Goal: Task Accomplishment & Management: Use online tool/utility

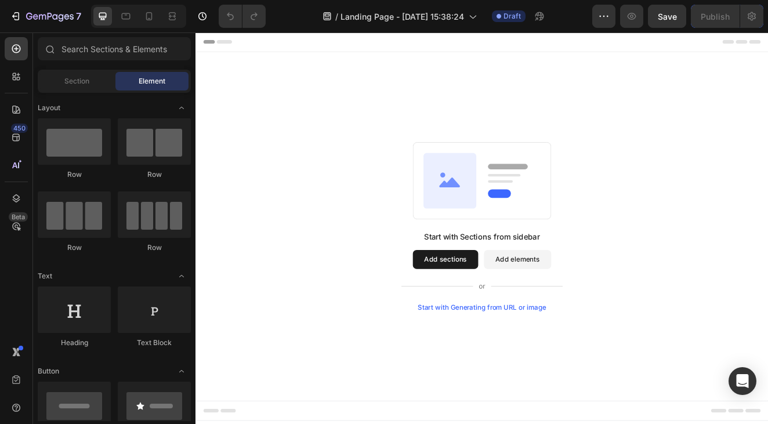
click at [503, 308] on button "Add sections" at bounding box center [499, 308] width 79 height 23
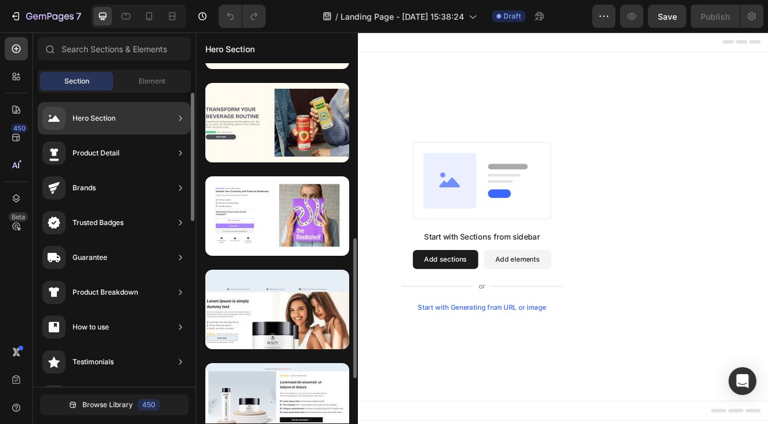
scroll to position [193, 0]
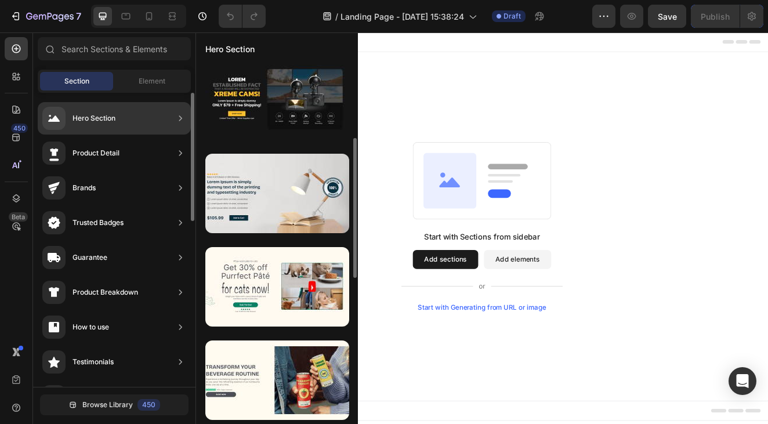
click at [129, 114] on div "Hero Section" at bounding box center [114, 118] width 153 height 32
click at [179, 117] on icon at bounding box center [181, 119] width 12 height 12
click at [180, 116] on icon at bounding box center [180, 117] width 3 height 5
click at [65, 118] on div at bounding box center [53, 118] width 23 height 23
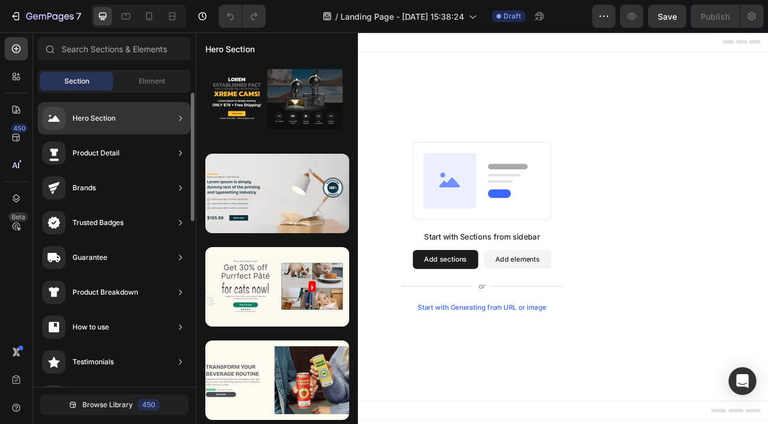
click at [60, 118] on div at bounding box center [53, 118] width 23 height 23
click at [114, 118] on div "Hero Section" at bounding box center [94, 119] width 43 height 12
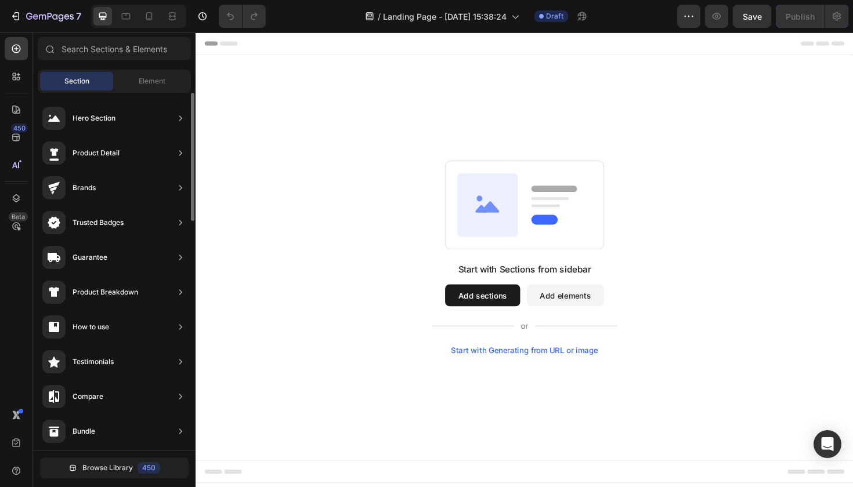
scroll to position [504, 0]
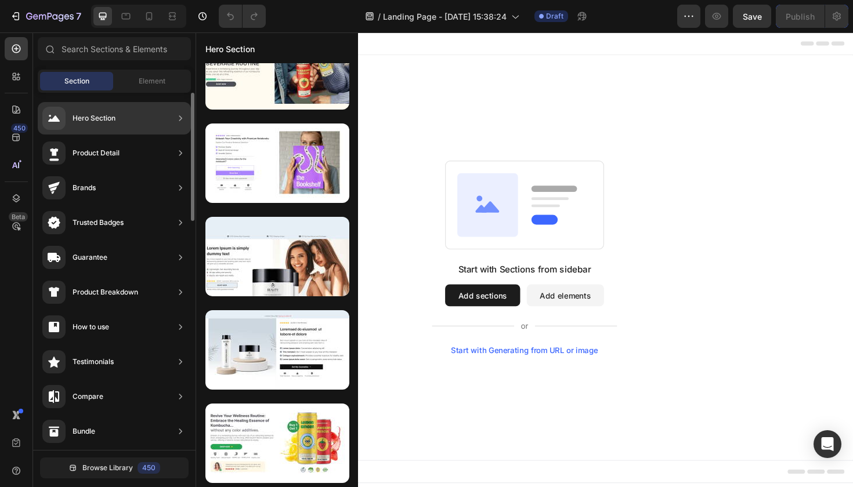
click at [171, 120] on div "Hero Section" at bounding box center [114, 118] width 153 height 32
click at [178, 120] on icon at bounding box center [181, 119] width 12 height 12
click at [95, 120] on div "Hero Section" at bounding box center [94, 119] width 43 height 12
click at [75, 120] on div "Hero Section" at bounding box center [94, 119] width 43 height 12
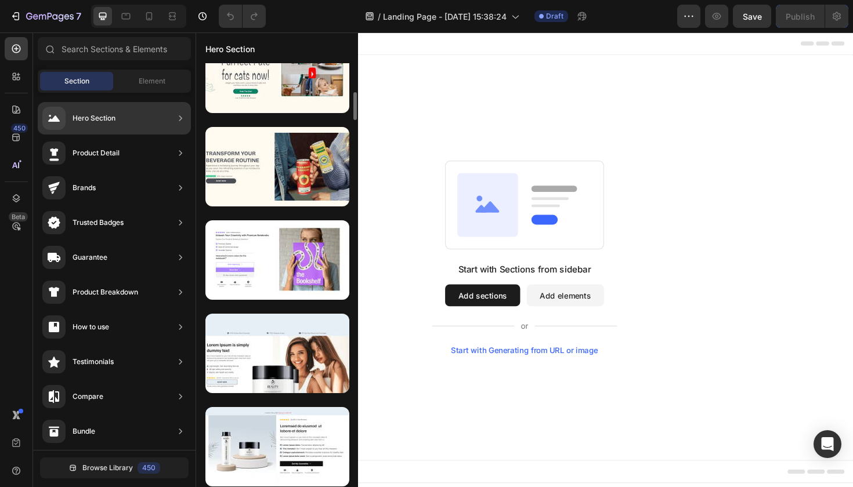
scroll to position [409, 0]
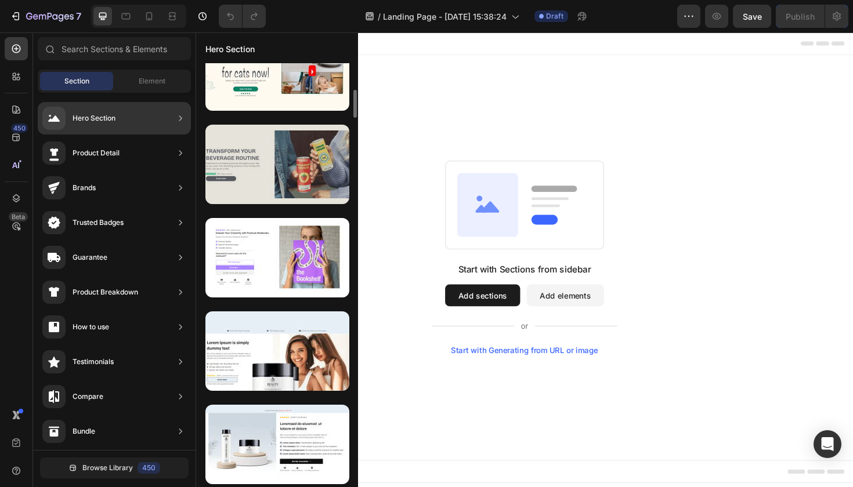
click at [274, 170] on div at bounding box center [277, 164] width 144 height 79
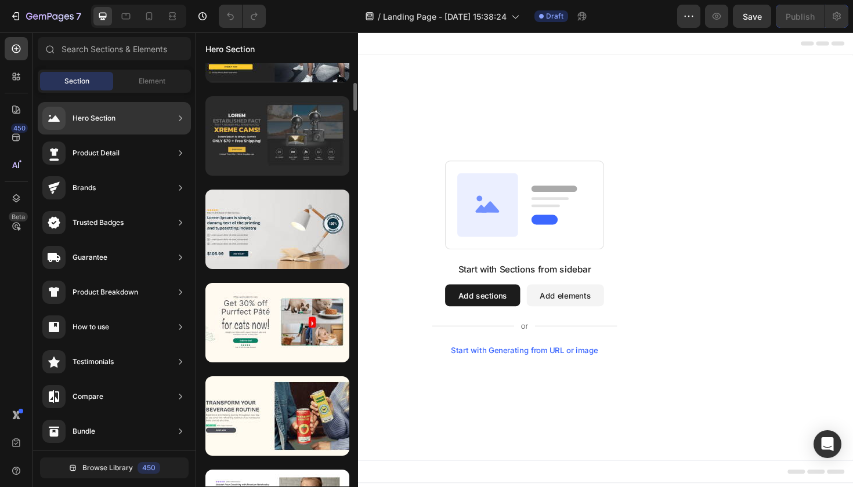
scroll to position [167, 0]
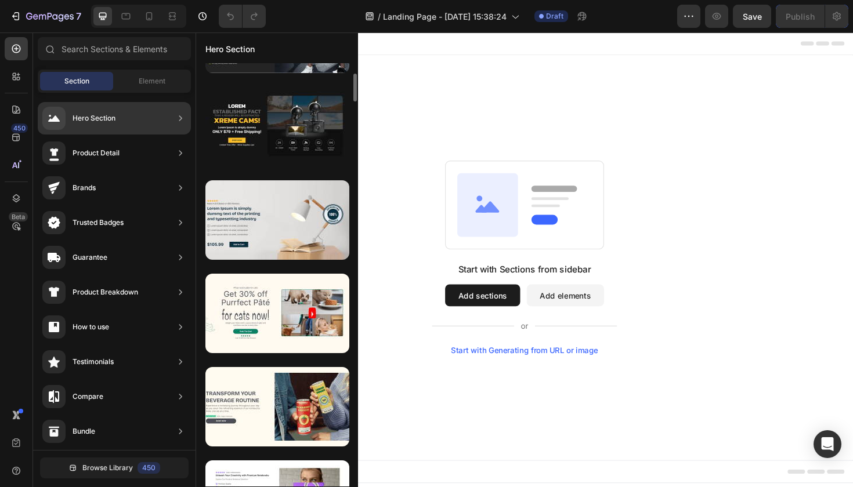
click at [240, 52] on div "Hero Section" at bounding box center [277, 48] width 162 height 30
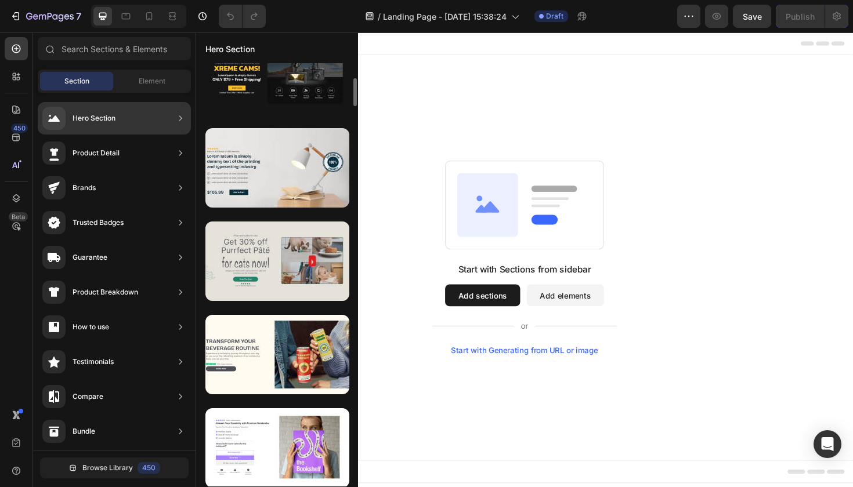
scroll to position [220, 0]
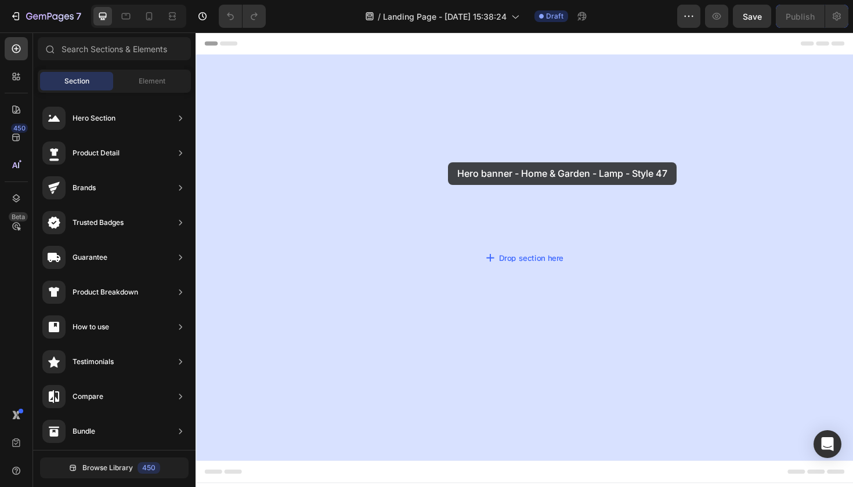
drag, startPoint x: 482, startPoint y: 200, endPoint x: 396, endPoint y: 172, distance: 90.1
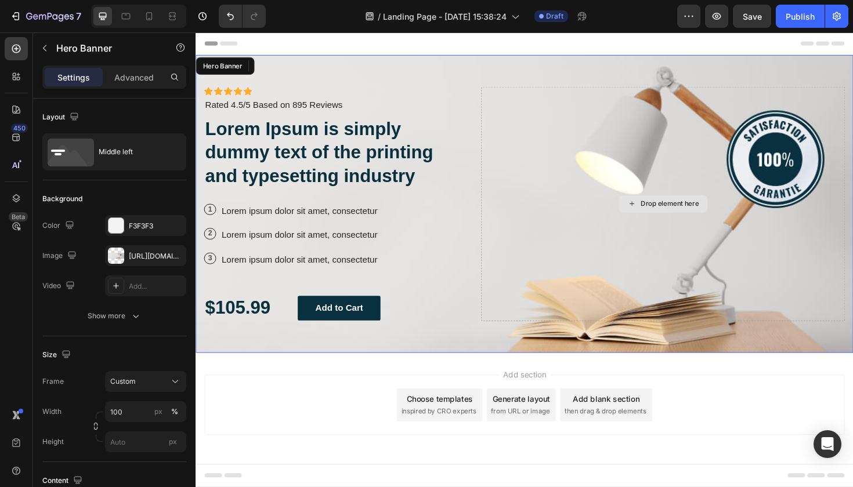
click at [652, 282] on div "Drop element here" at bounding box center [690, 214] width 385 height 248
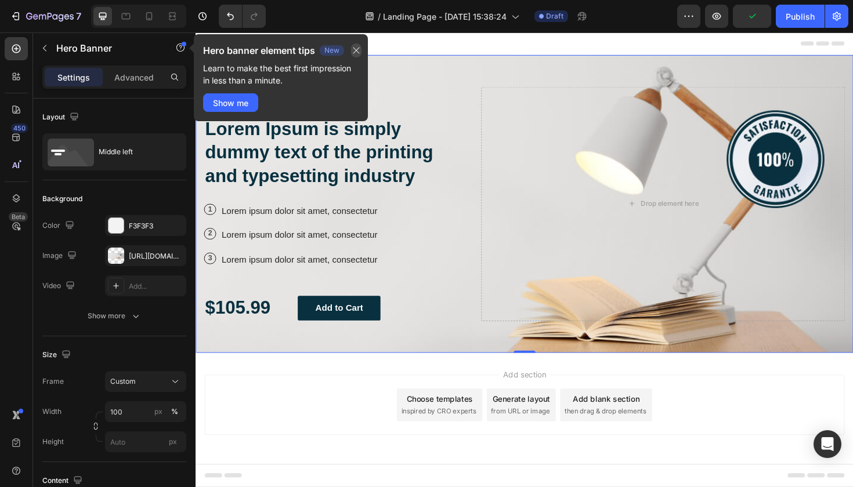
click at [362, 48] on button "button" at bounding box center [356, 51] width 10 height 14
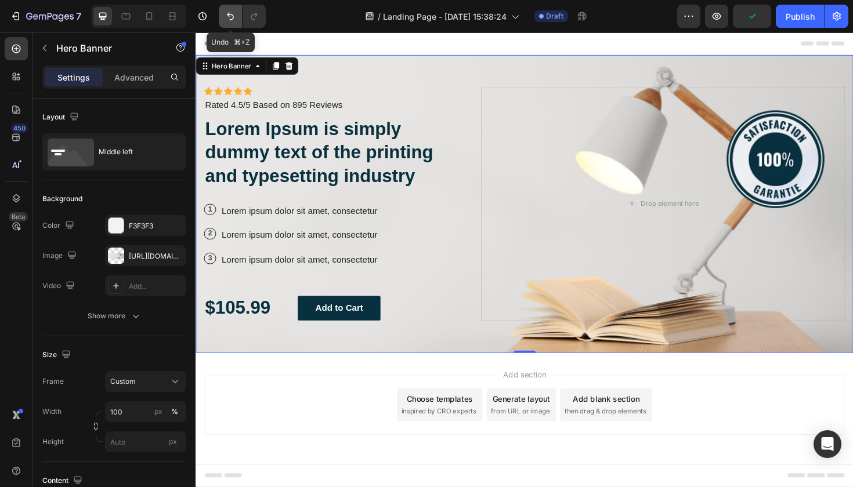
click at [225, 16] on icon "Undo/Redo" at bounding box center [231, 16] width 12 height 12
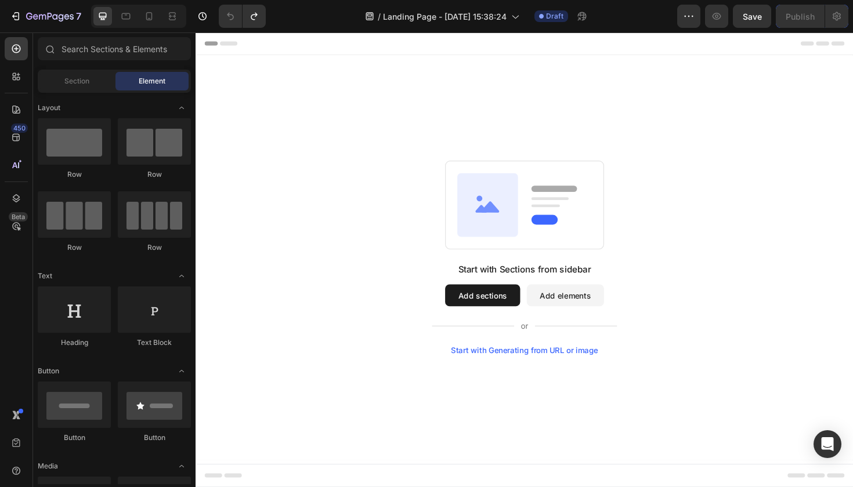
click at [478, 303] on button "Add sections" at bounding box center [499, 310] width 79 height 23
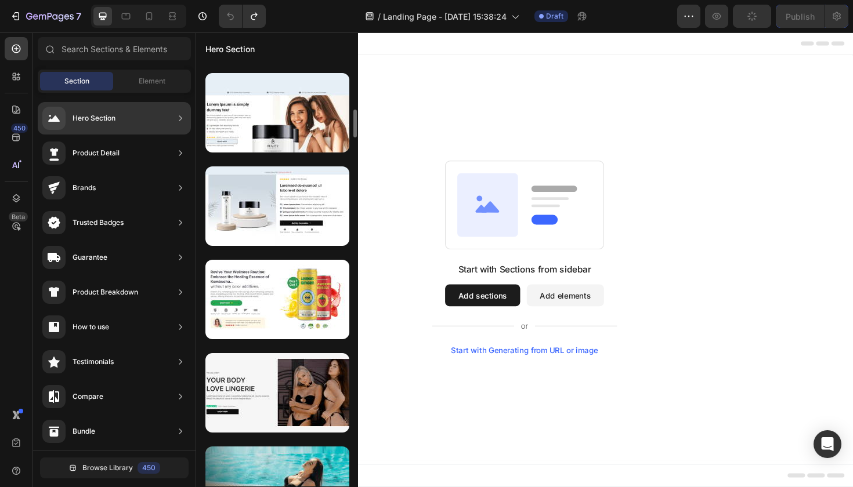
scroll to position [652, 0]
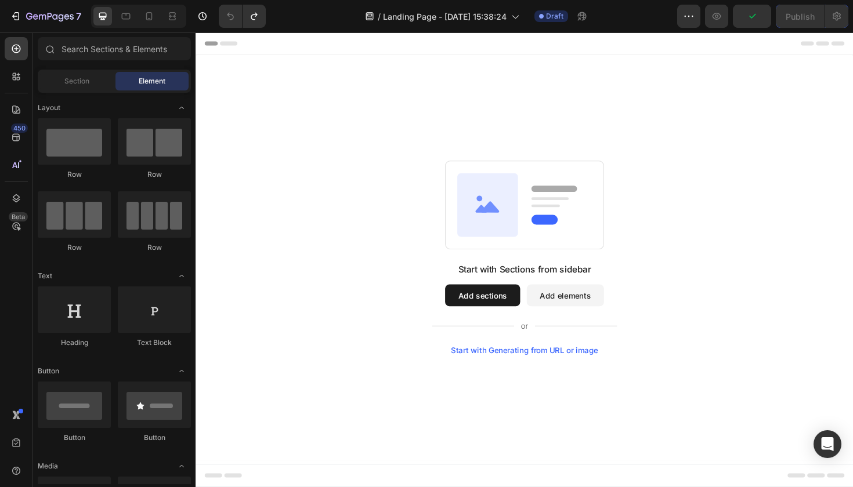
click at [478, 307] on button "Add sections" at bounding box center [499, 310] width 79 height 23
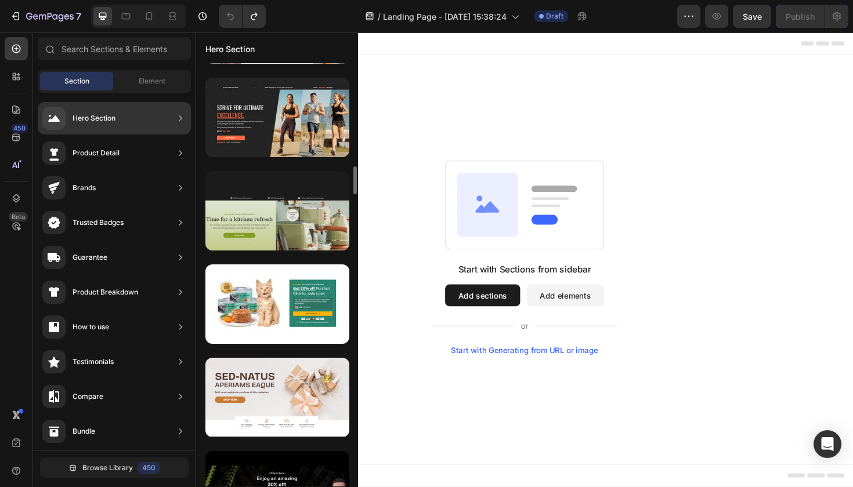
scroll to position [1714, 0]
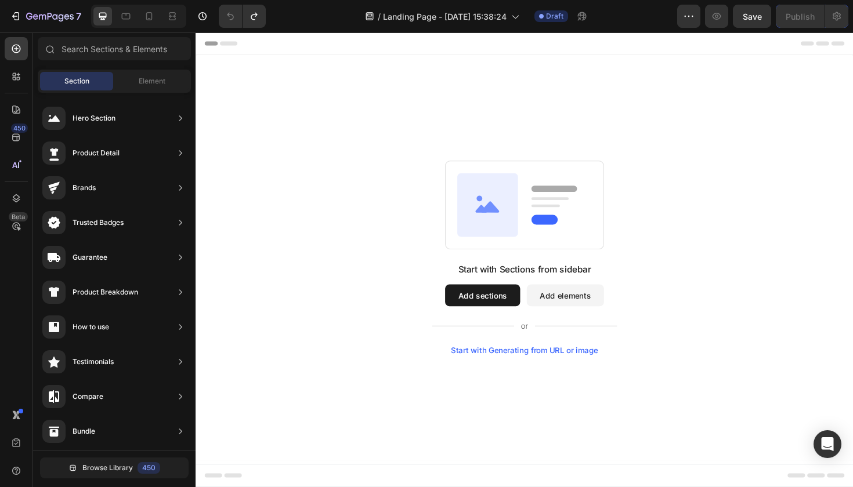
click at [501, 310] on button "Add sections" at bounding box center [499, 310] width 79 height 23
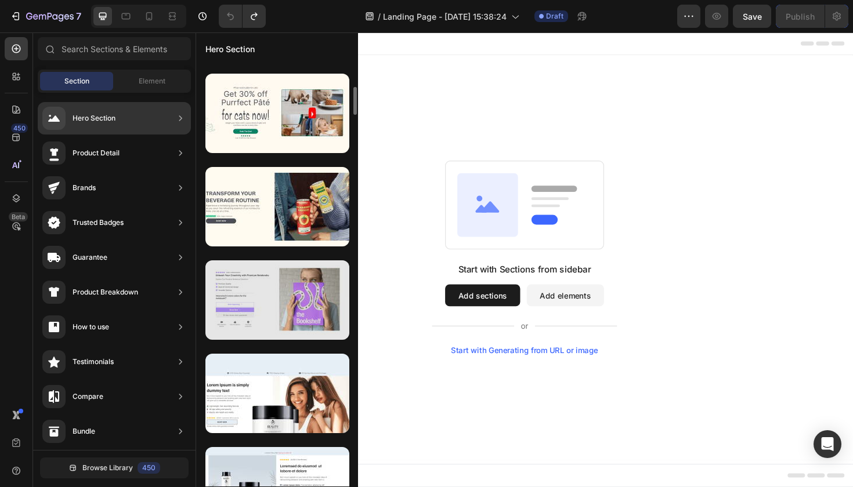
scroll to position [363, 0]
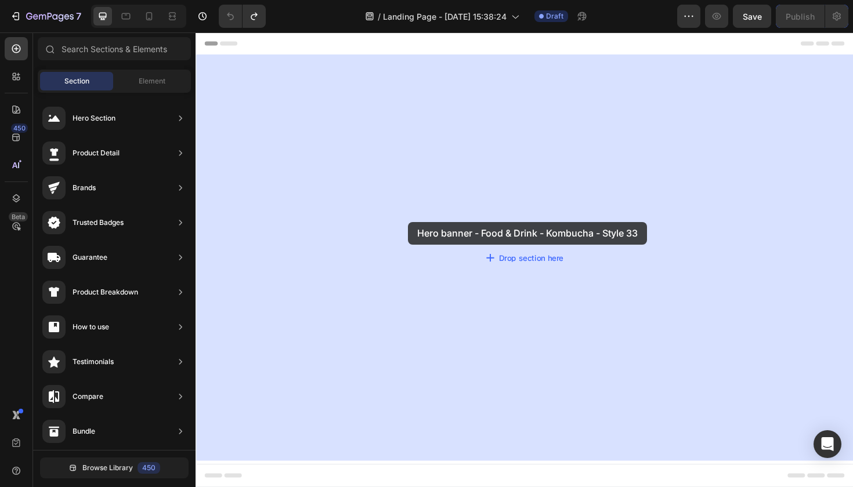
drag, startPoint x: 492, startPoint y: 255, endPoint x: 458, endPoint y: 233, distance: 40.4
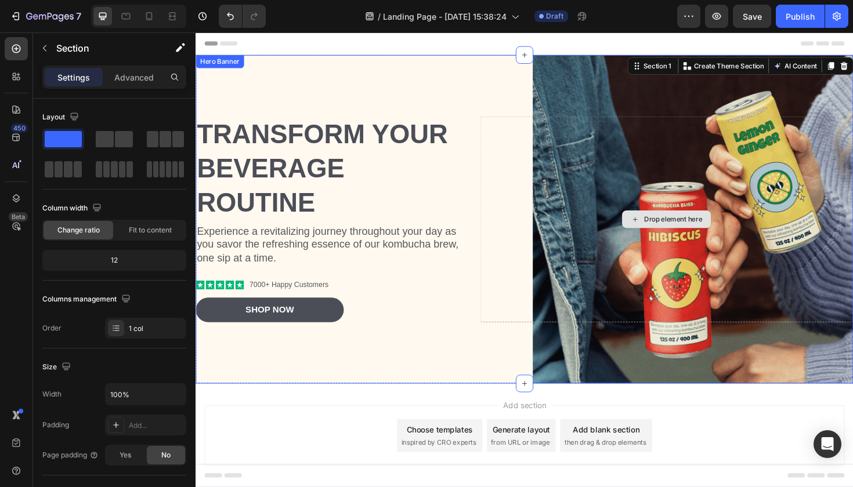
click at [634, 226] on div "Drop element here" at bounding box center [694, 230] width 395 height 218
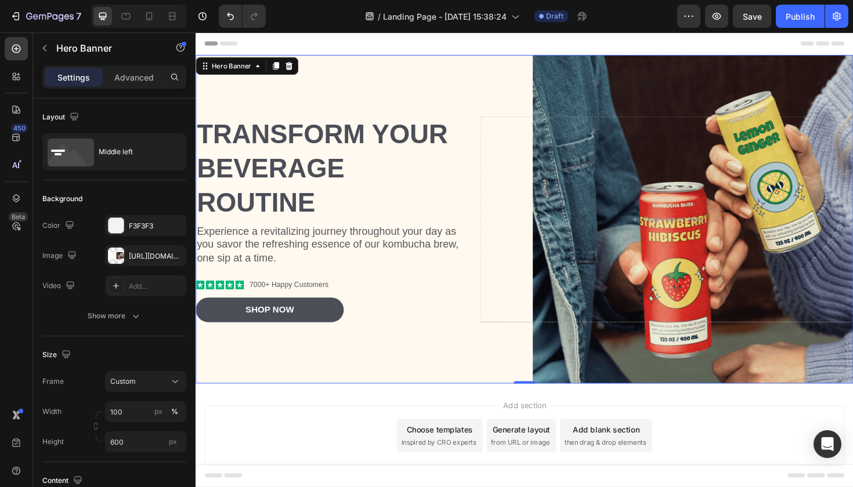
click at [601, 109] on div "Transform Your Beverage Routine Heading Experience a revitalizing journey throu…" at bounding box center [544, 230] width 696 height 255
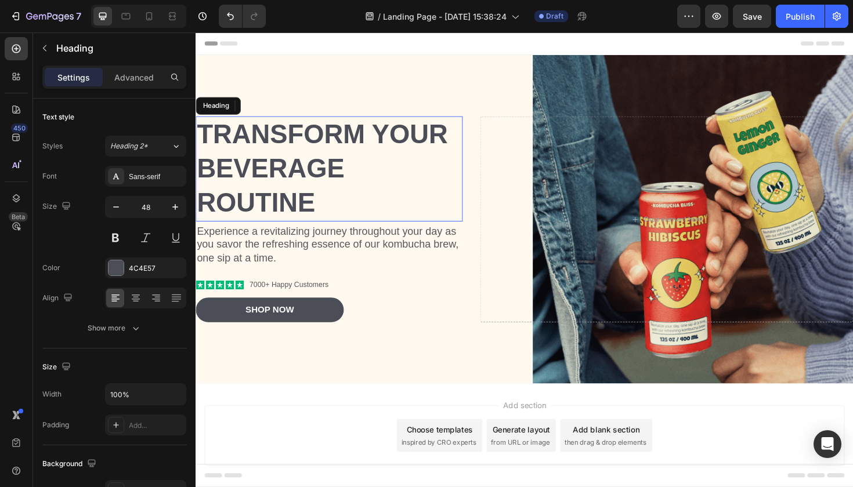
click at [327, 148] on h2 "Transform Your Beverage Routine" at bounding box center [337, 176] width 283 height 111
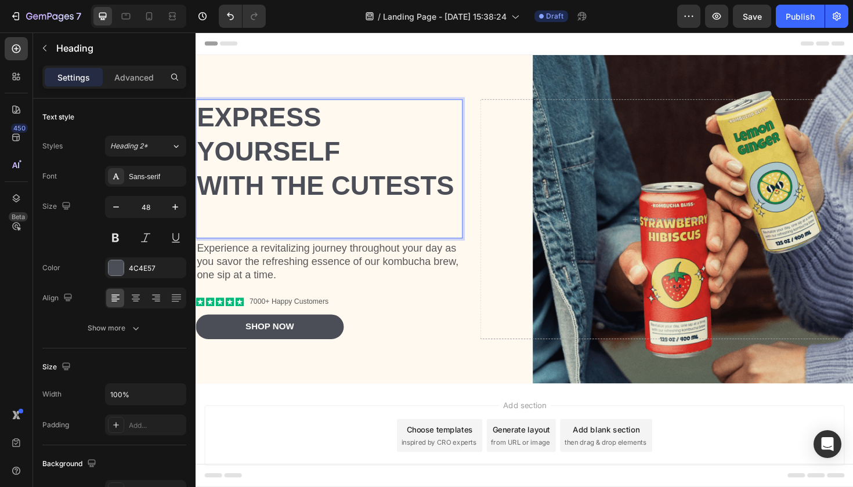
click at [296, 230] on p "Express yourself with the cutests" at bounding box center [337, 176] width 280 height 145
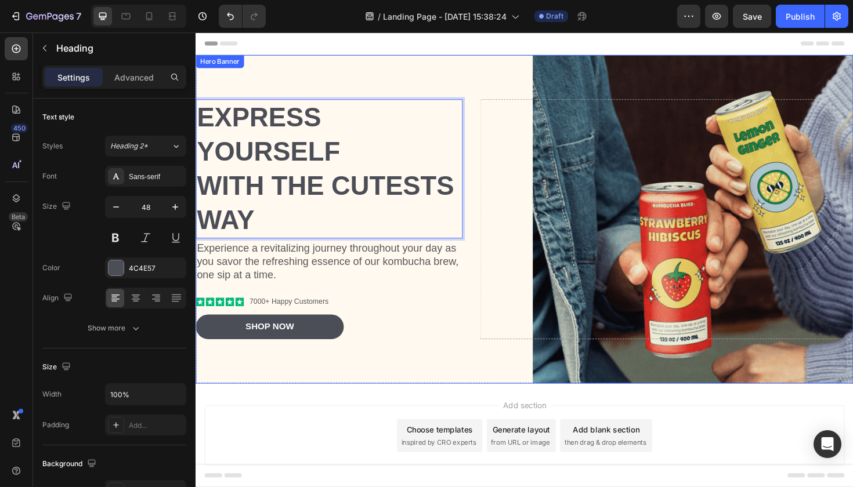
click at [458, 312] on div "Icon Icon Icon Icon Icon Icon List 7000+ Happy Customers Text Block Row" at bounding box center [337, 318] width 283 height 12
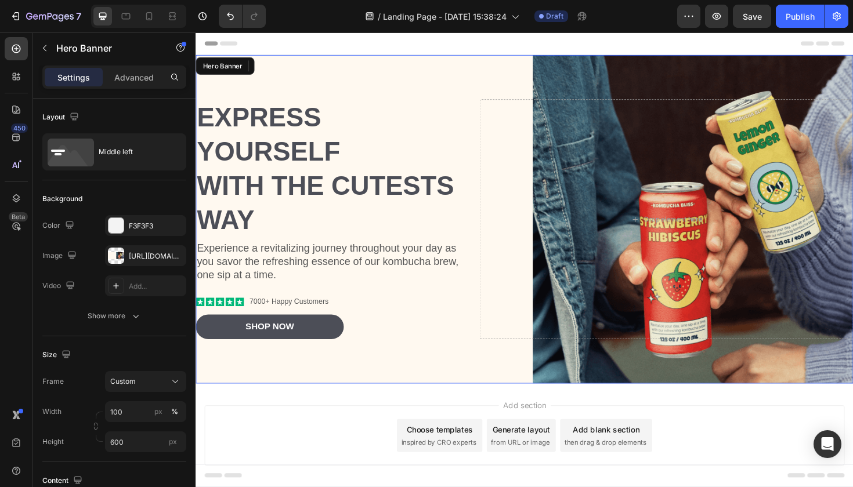
click at [432, 379] on div "Background Image" at bounding box center [544, 230] width 696 height 348
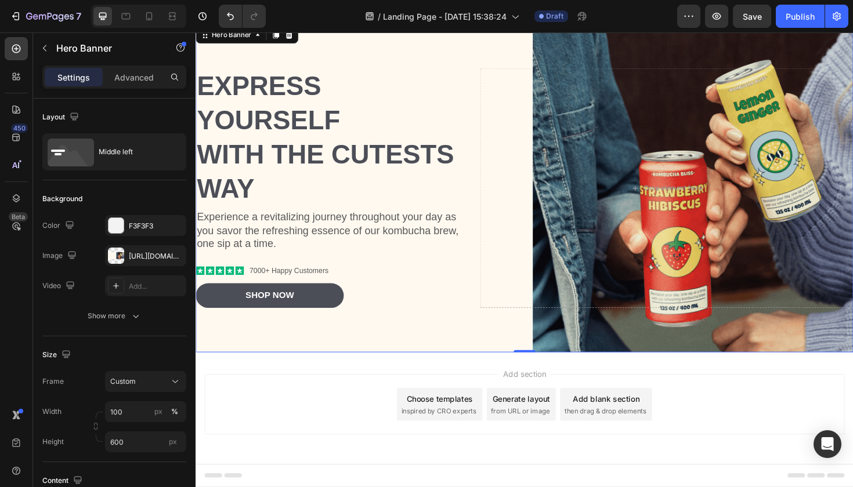
scroll to position [33, 0]
click at [535, 385] on div "Add section Choose templates inspired by CRO experts Generate layout from URL o…" at bounding box center [544, 442] width 696 height 143
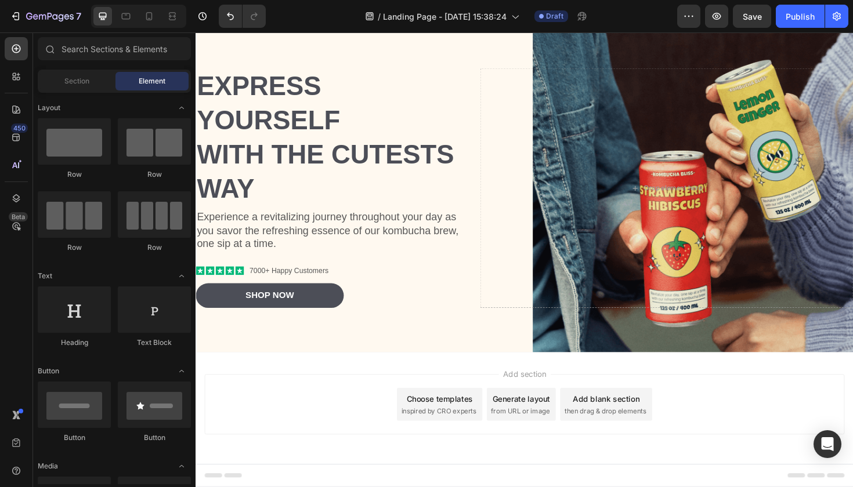
click at [535, 390] on span "Add section" at bounding box center [543, 394] width 55 height 12
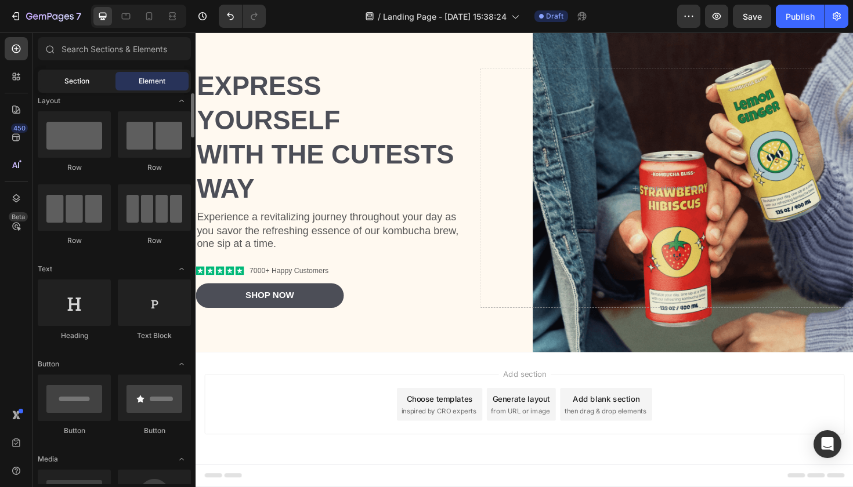
click at [81, 73] on div "Section" at bounding box center [76, 81] width 73 height 19
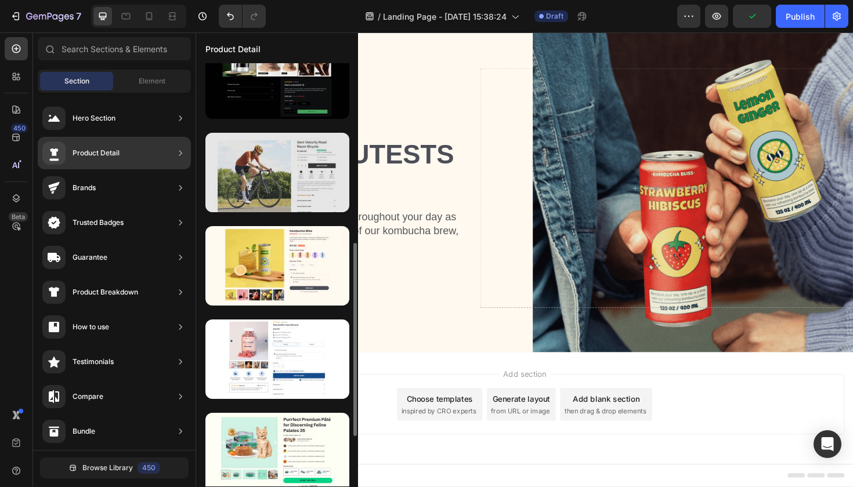
scroll to position [407, 0]
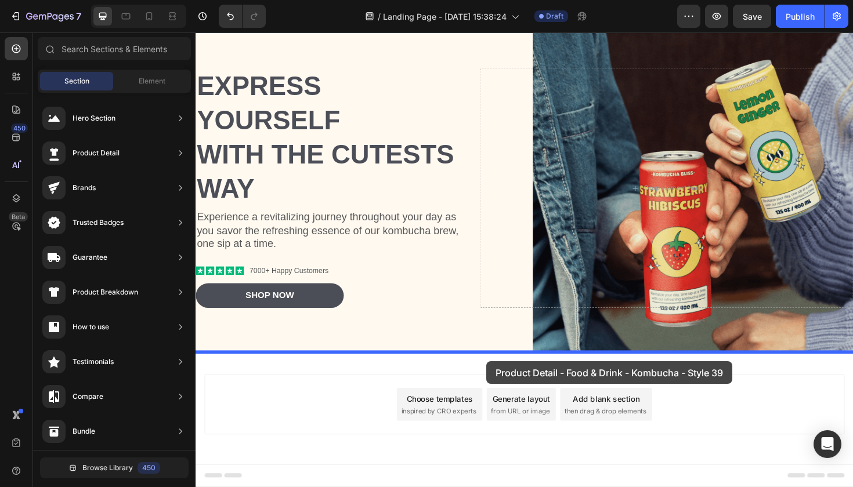
drag, startPoint x: 472, startPoint y: 282, endPoint x: 504, endPoint y: 381, distance: 104.1
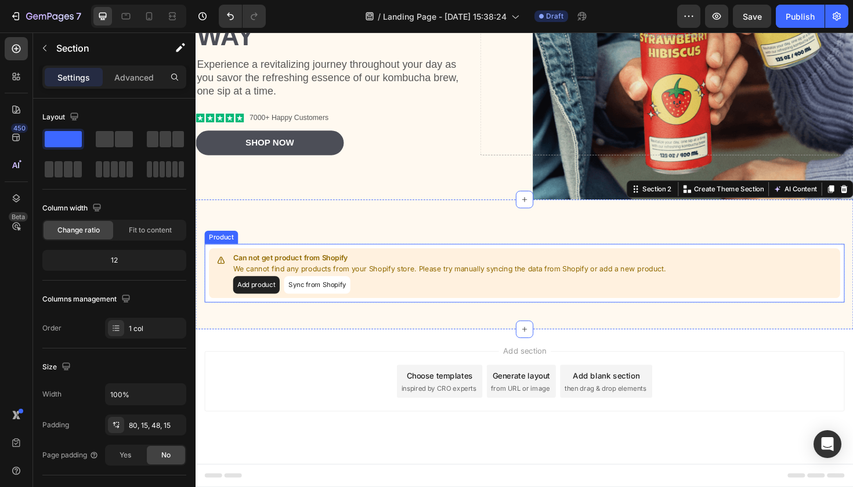
scroll to position [194, 0]
click at [317, 295] on button "Sync from Shopify" at bounding box center [324, 300] width 70 height 19
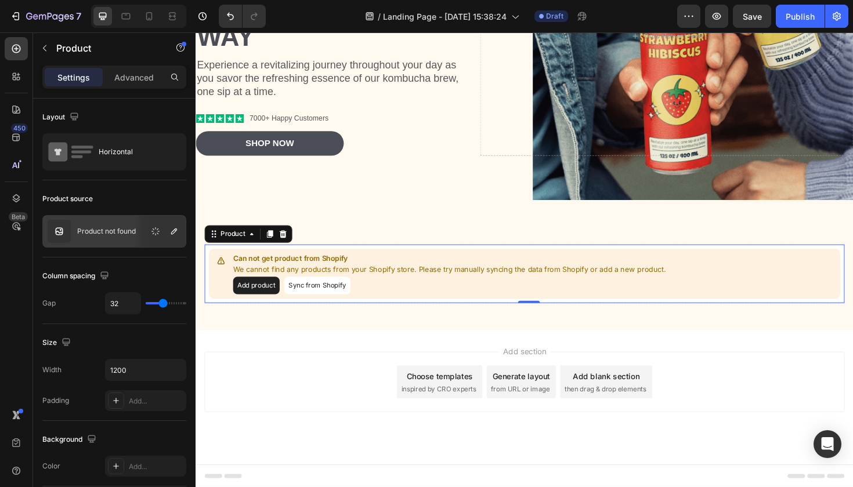
click at [277, 302] on button "Add product" at bounding box center [259, 300] width 49 height 19
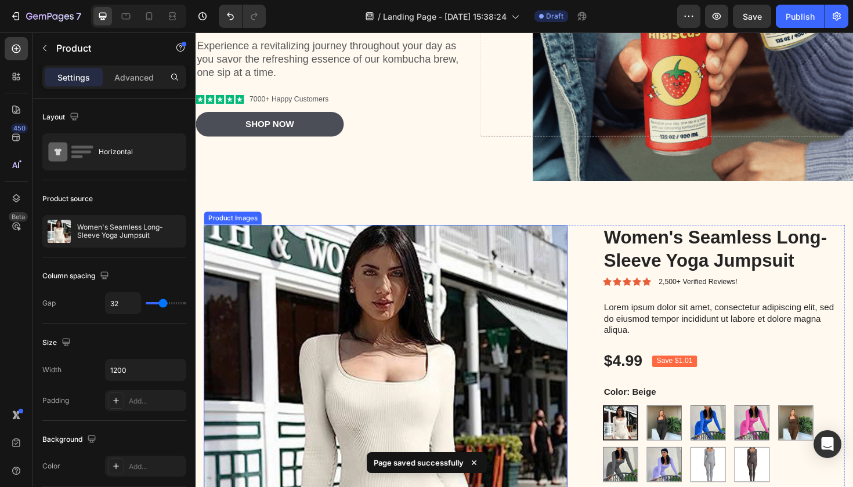
scroll to position [227, 0]
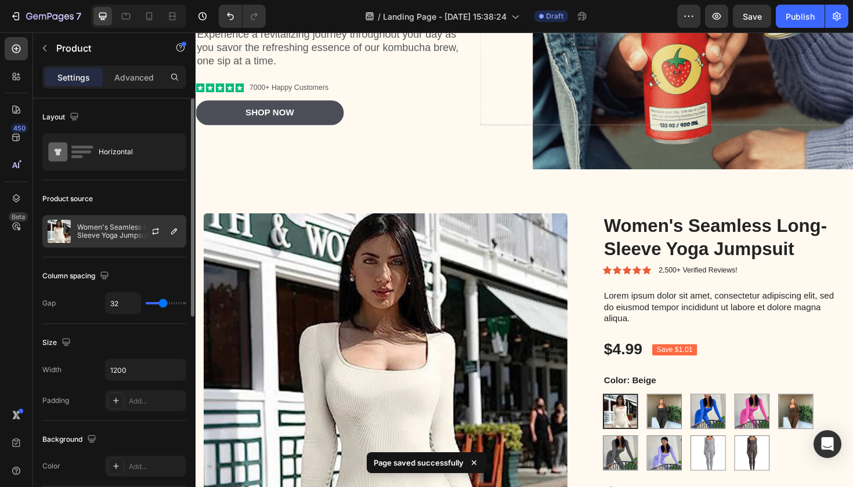
click at [129, 228] on p "Women's Seamless Long-Sleeve Yoga Jumpsuit" at bounding box center [129, 231] width 104 height 16
click at [171, 231] on icon "button" at bounding box center [173, 231] width 9 height 9
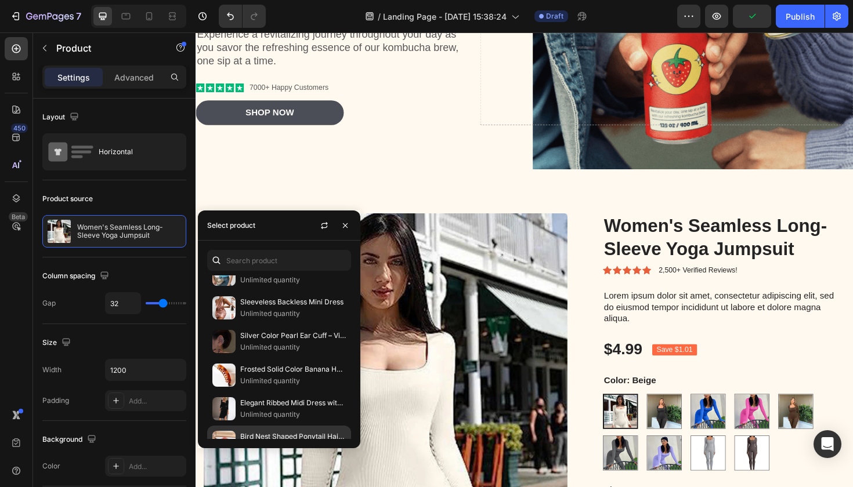
scroll to position [0, 0]
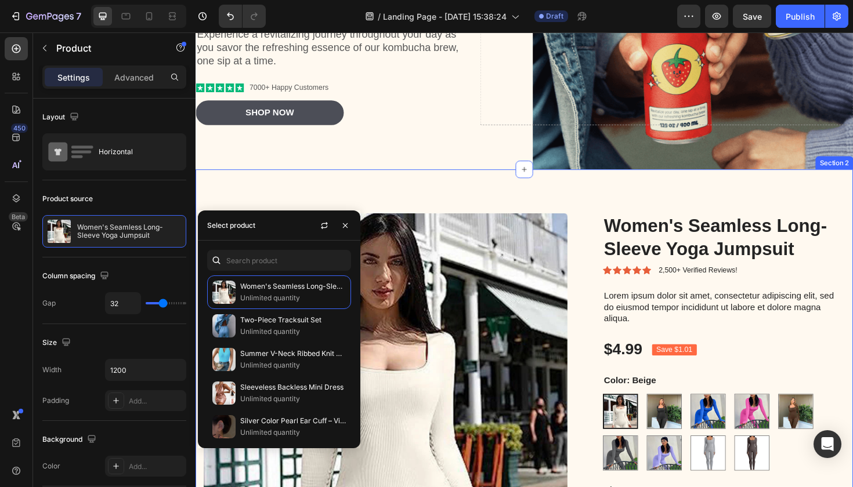
click at [357, 174] on div "Background Image" at bounding box center [544, 3] width 696 height 348
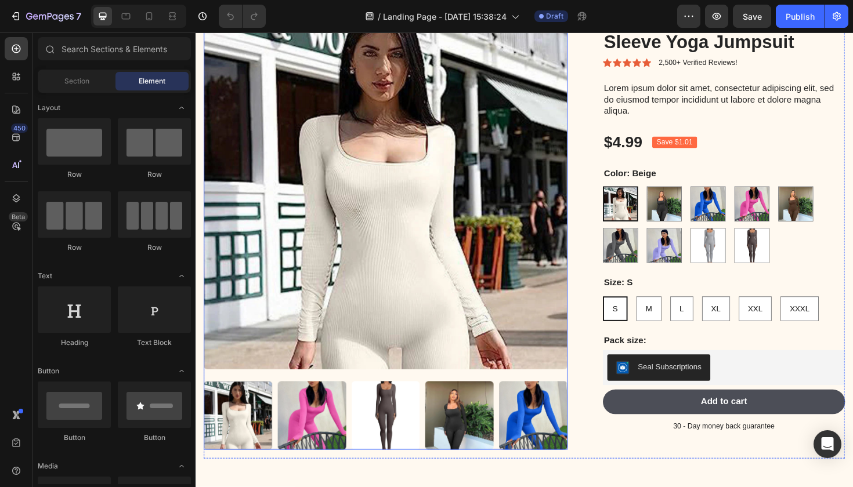
scroll to position [447, 0]
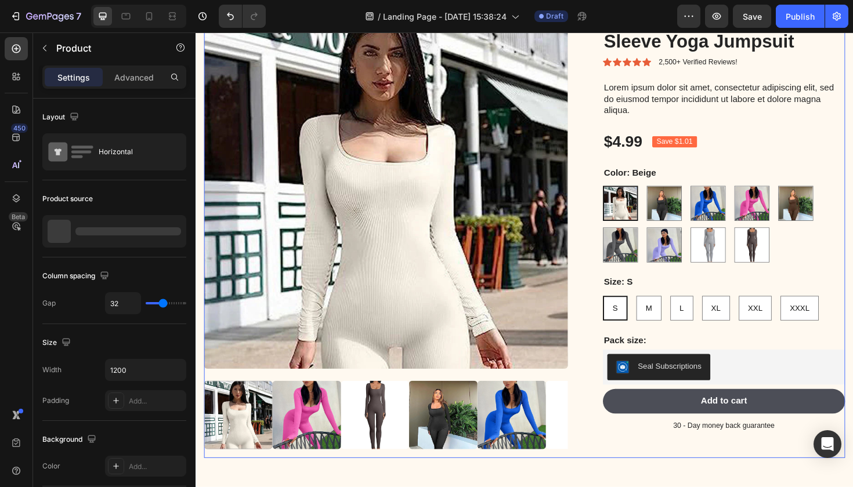
click at [594, 224] on div "Product Images Women's Seamless Long-Sleeve Yoga Jumpsuit Product Title Icon Ic…" at bounding box center [543, 243] width 679 height 480
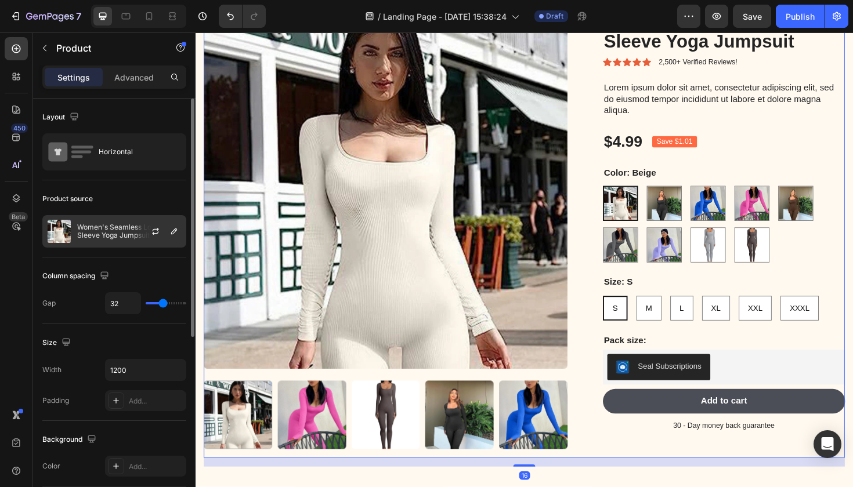
click at [69, 225] on img at bounding box center [59, 231] width 23 height 23
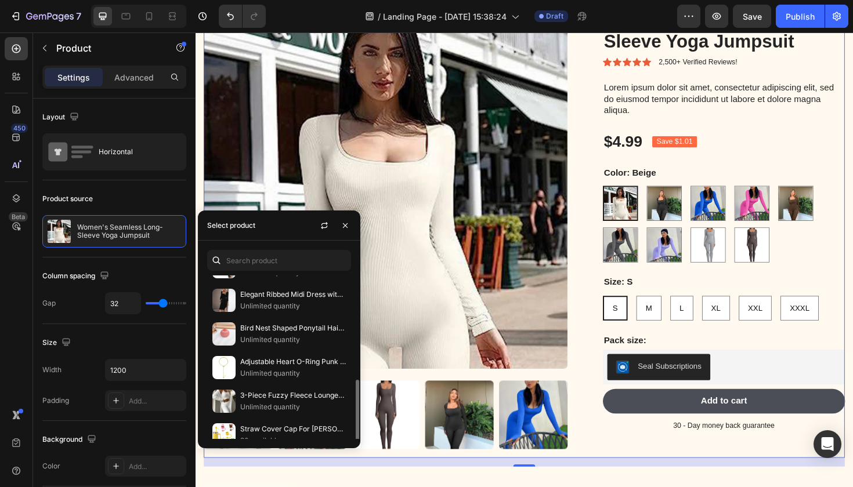
scroll to position [207, 0]
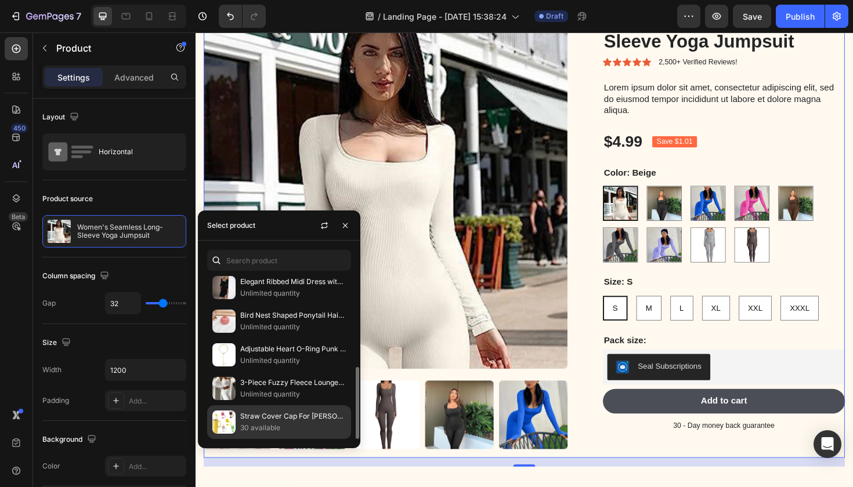
click at [273, 422] on p "Straw Cover Cap For [PERSON_NAME] Cup Reusable 10mm Cute Silicone Straw Topper …" at bounding box center [293, 417] width 106 height 12
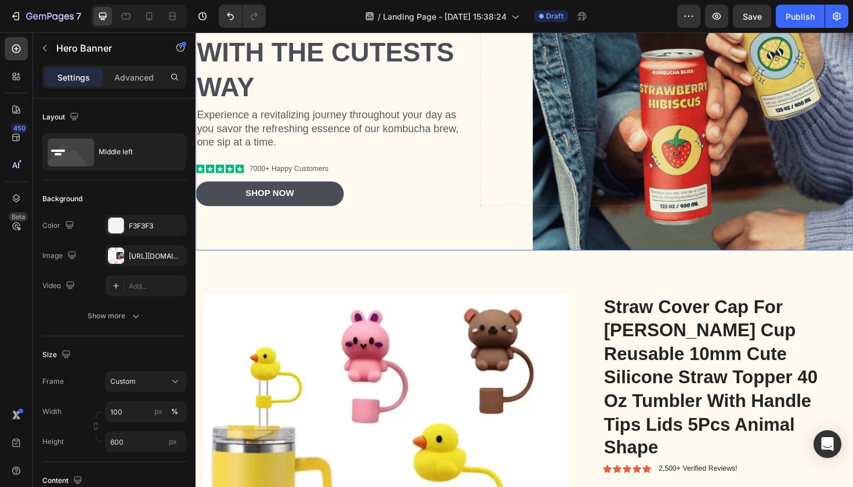
click at [487, 224] on div "Express yourself with the cutests way Heading Experience a revitalizing journey…" at bounding box center [544, 89] width 696 height 291
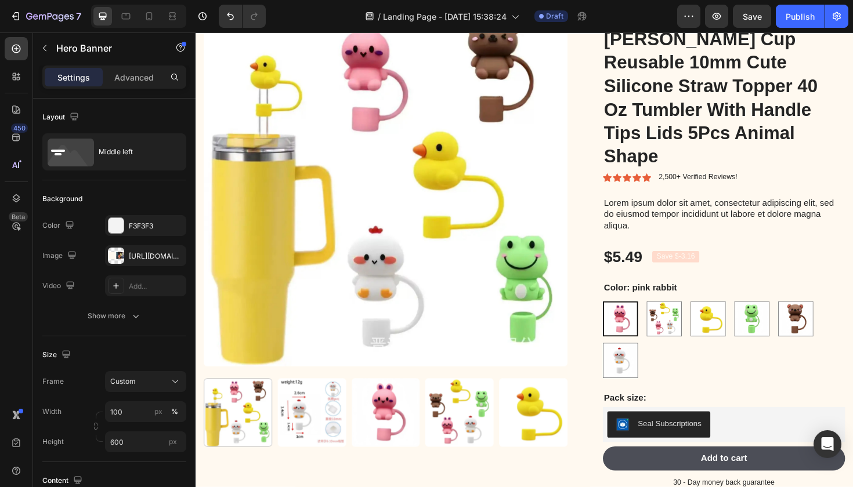
scroll to position [451, 0]
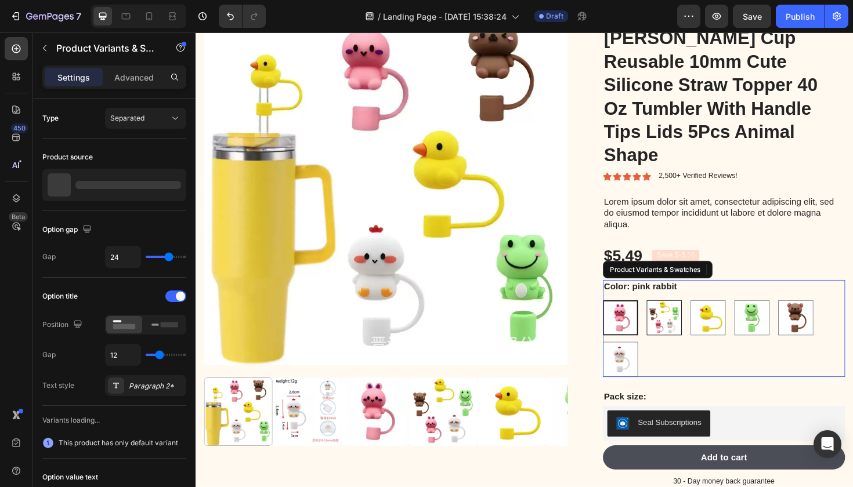
click at [683, 317] on img at bounding box center [692, 335] width 36 height 36
click at [673, 316] on input "5 pcs mix 5 pcs mix" at bounding box center [673, 316] width 1 height 1
radio input "true"
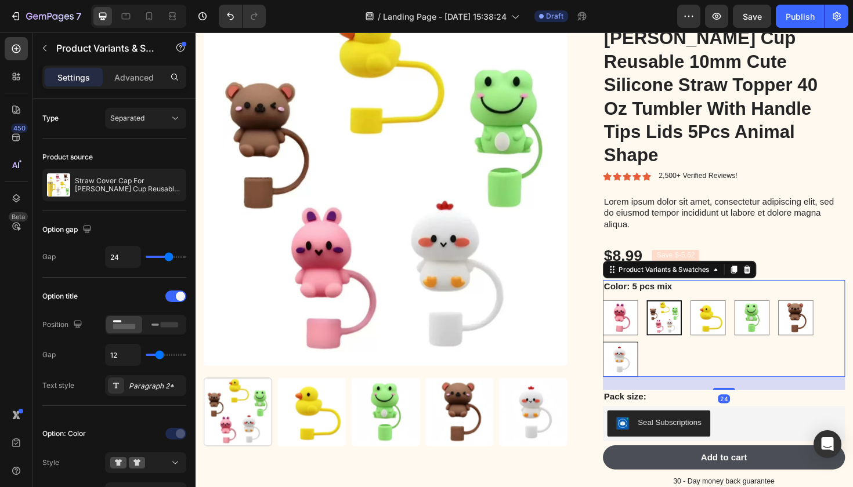
click at [640, 361] on img at bounding box center [645, 379] width 36 height 36
click at [627, 360] on input "white chichen white chichen" at bounding box center [626, 360] width 1 height 1
radio input "true"
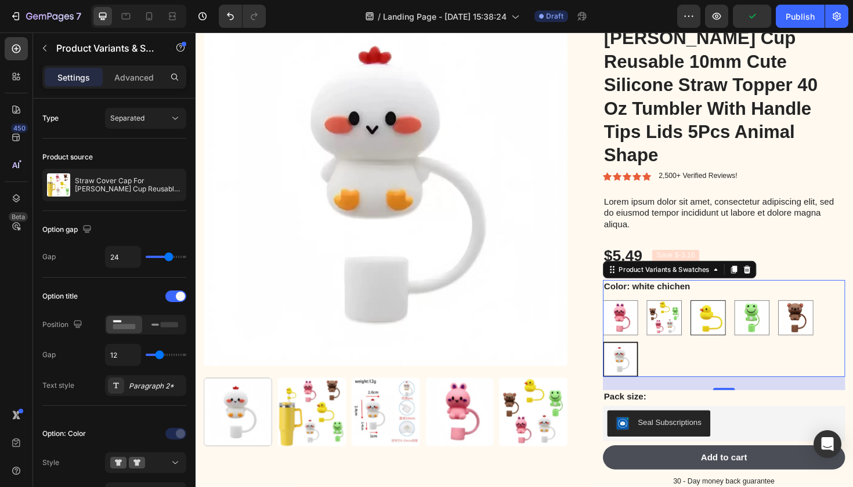
click at [742, 317] on img at bounding box center [738, 335] width 36 height 36
click at [720, 316] on input "yellow duck yellow duck" at bounding box center [719, 316] width 1 height 1
radio input "true"
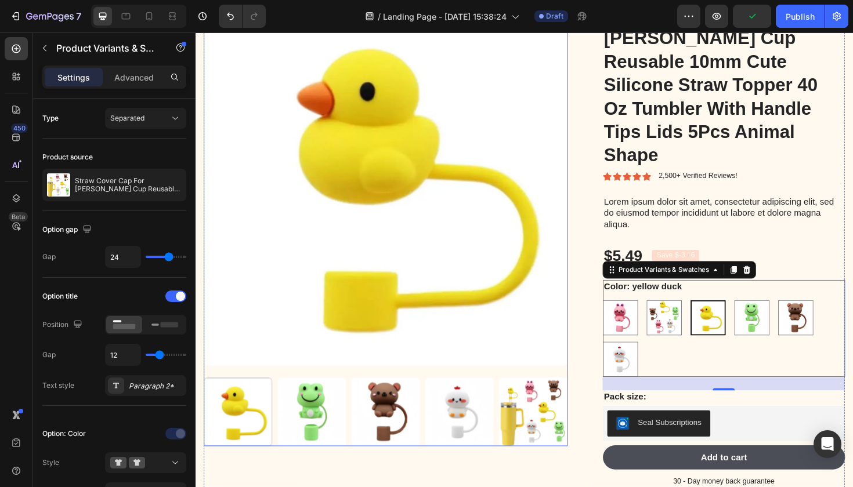
click at [448, 230] on img at bounding box center [396, 192] width 385 height 385
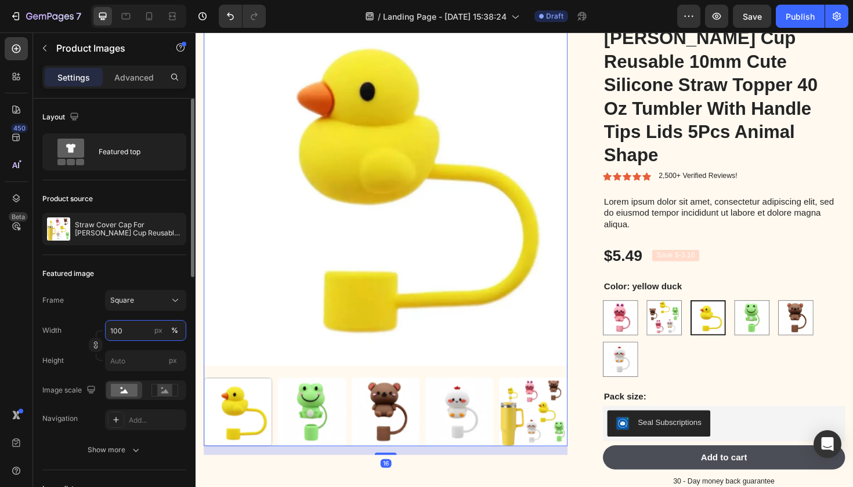
click at [127, 330] on input "100" at bounding box center [145, 330] width 81 height 21
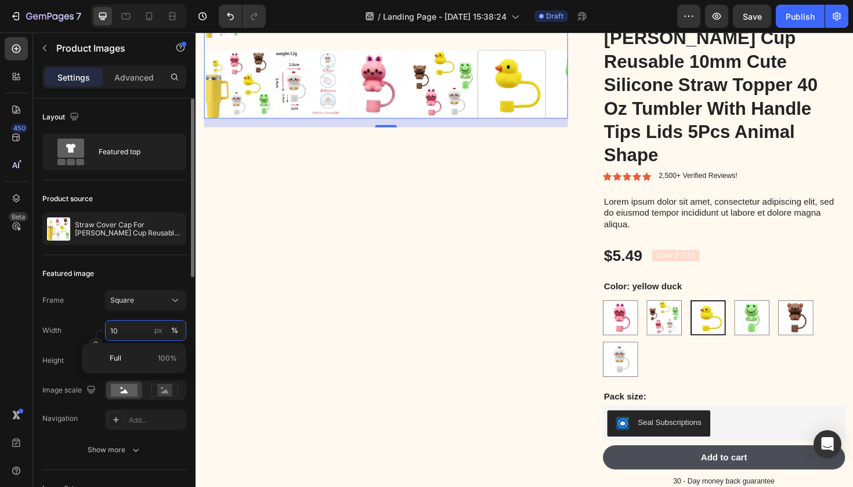
type input "1"
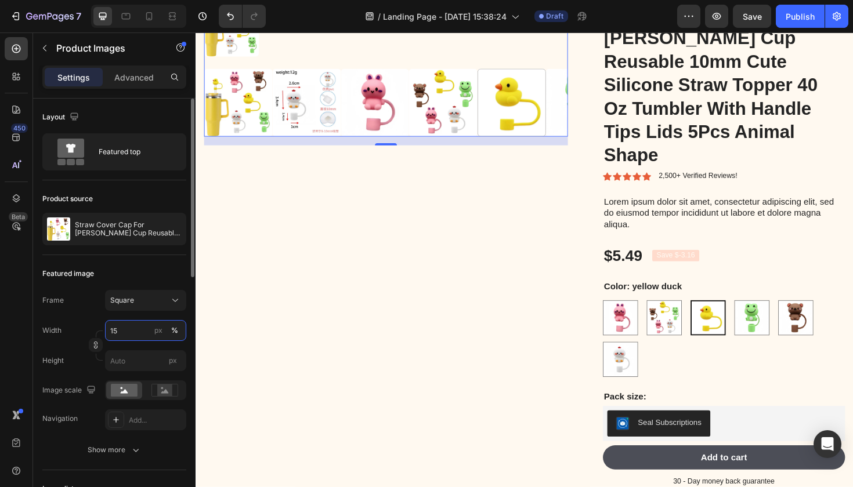
type input "1"
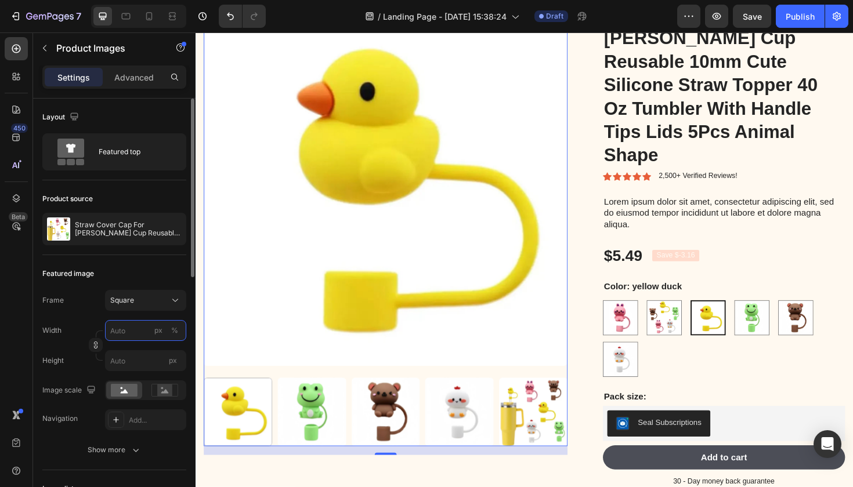
type input "5"
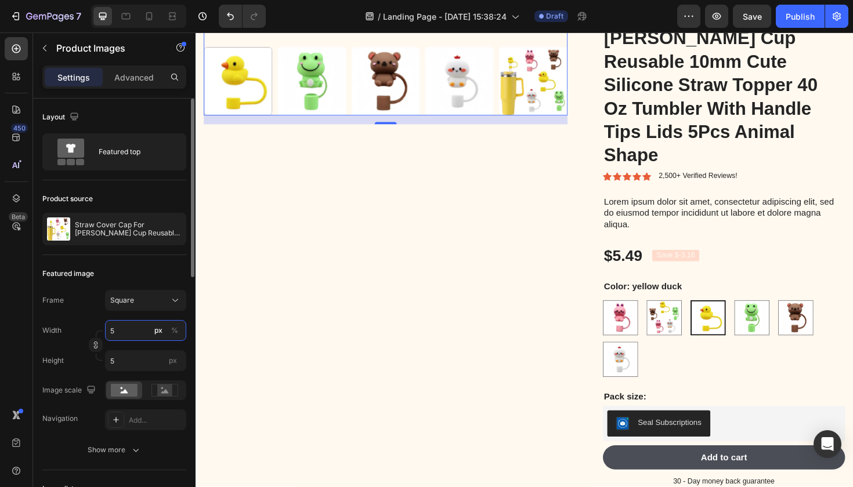
type input "50"
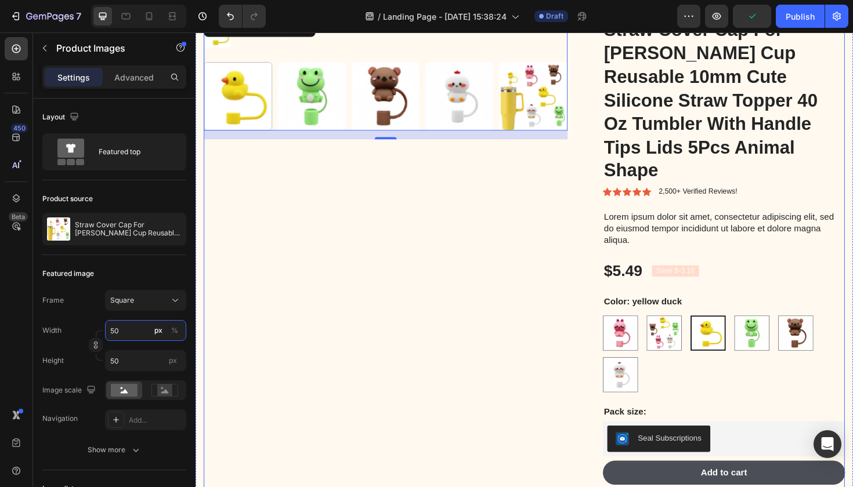
scroll to position [301, 0]
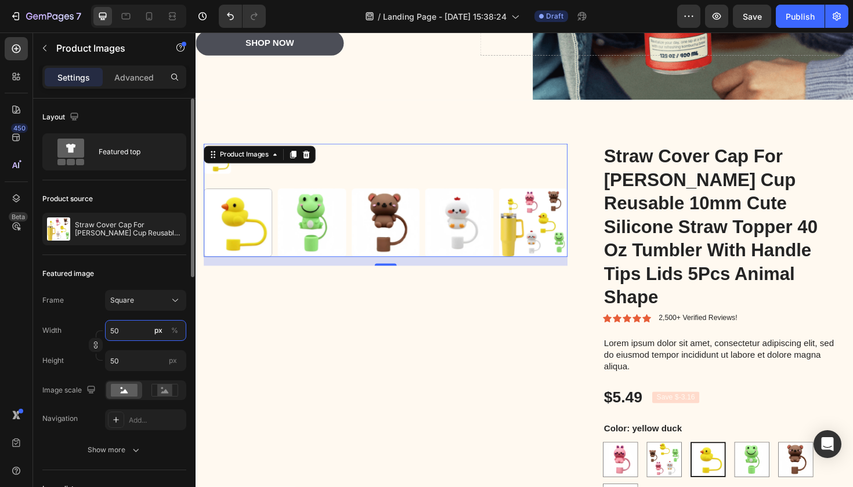
type input "5"
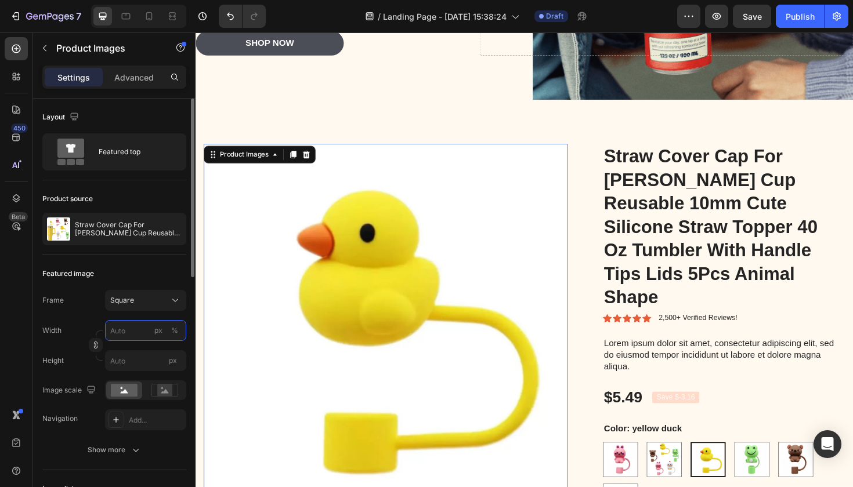
type input "1"
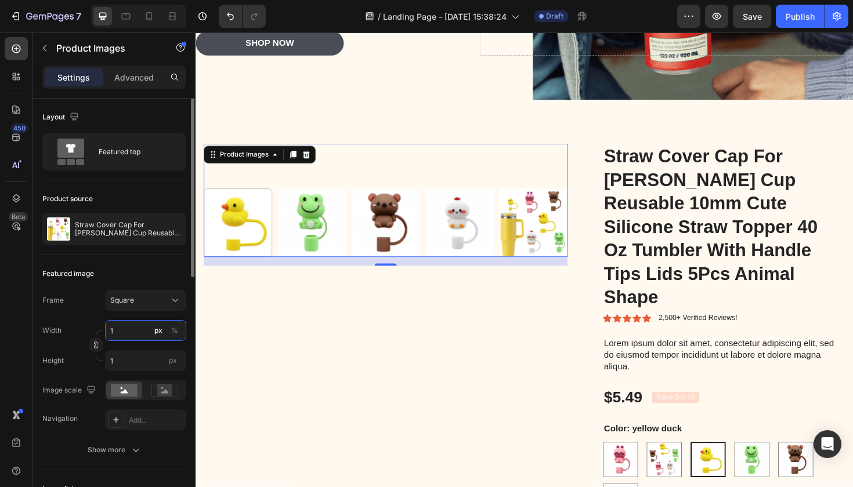
type input "10"
type input "100"
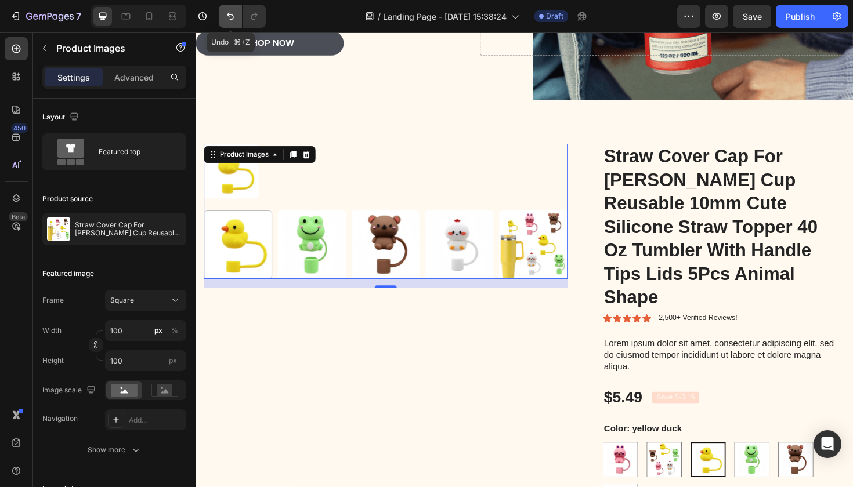
click at [230, 15] on icon "Undo/Redo" at bounding box center [230, 17] width 7 height 8
type input "50"
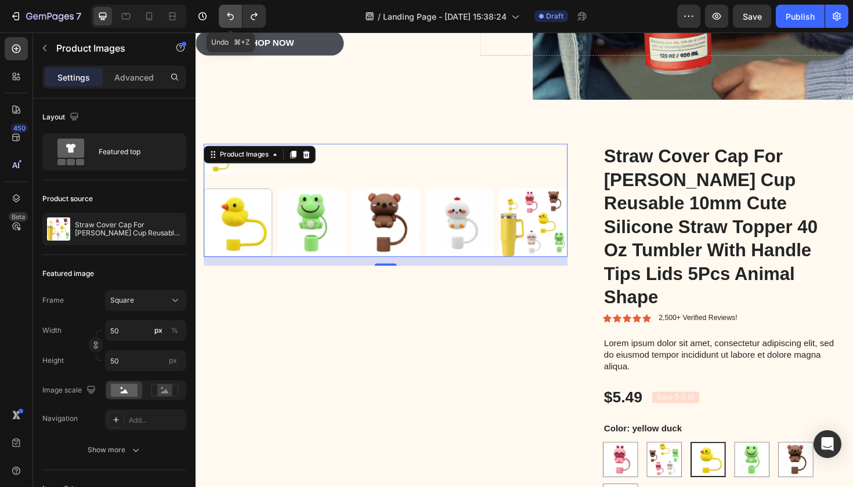
click at [230, 15] on icon "Undo/Redo" at bounding box center [230, 17] width 7 height 8
type input "150"
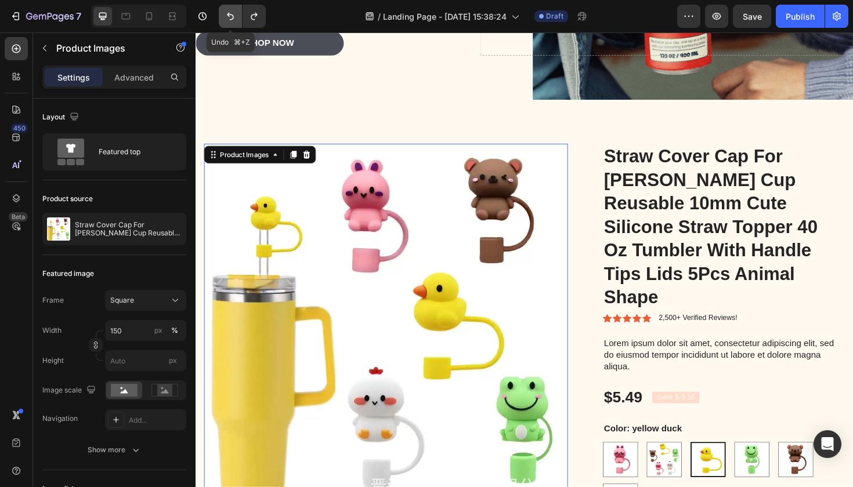
click at [230, 15] on icon "Undo/Redo" at bounding box center [230, 17] width 7 height 8
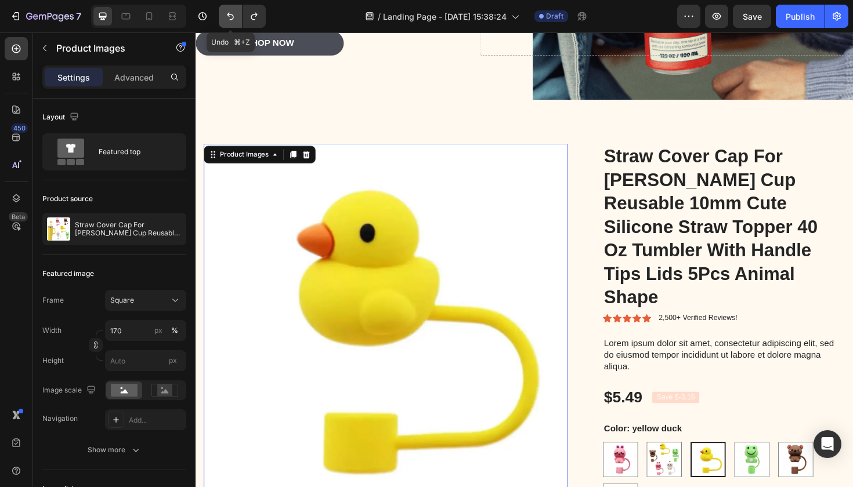
click at [230, 15] on icon "Undo/Redo" at bounding box center [230, 17] width 7 height 8
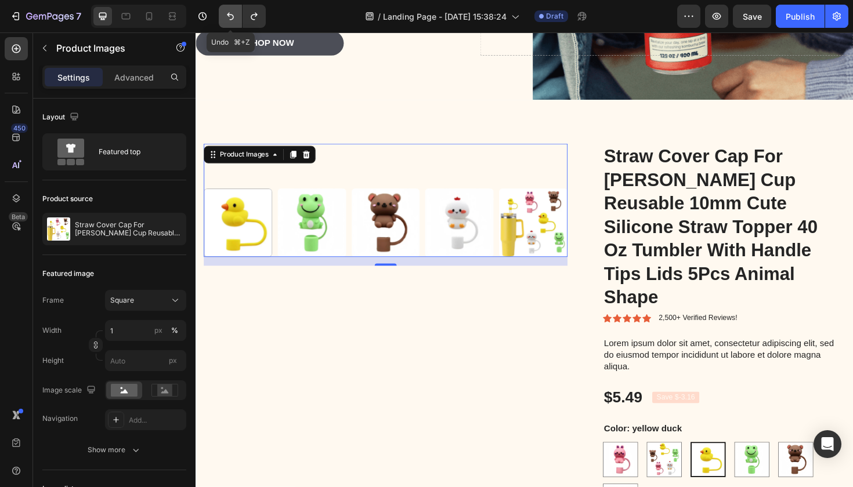
click at [230, 15] on icon "Undo/Redo" at bounding box center [230, 17] width 7 height 8
type input "100"
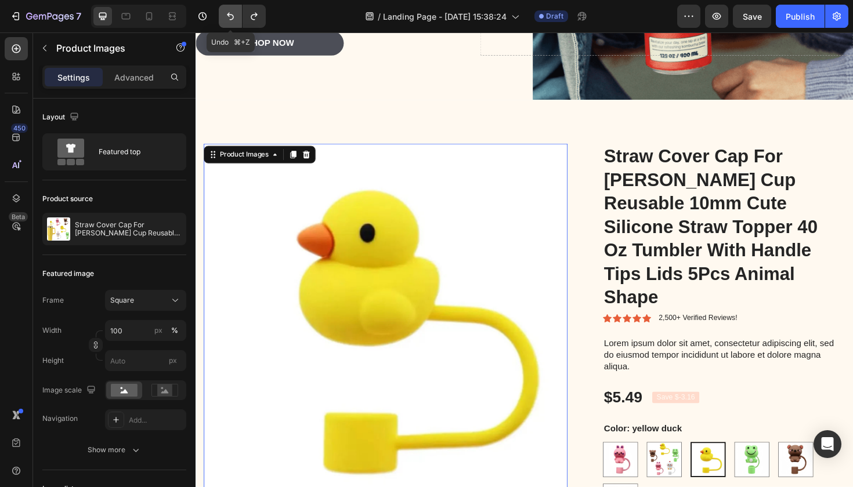
click at [230, 15] on icon "Undo/Redo" at bounding box center [230, 17] width 7 height 8
radio input "true"
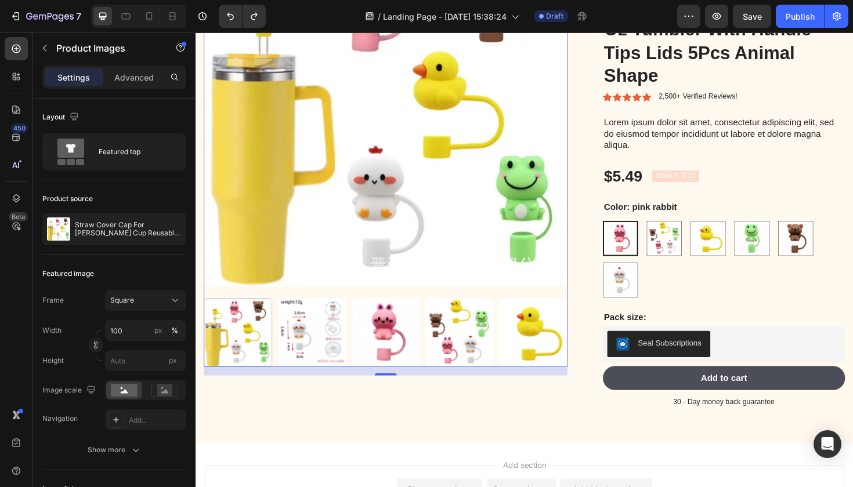
scroll to position [545, 0]
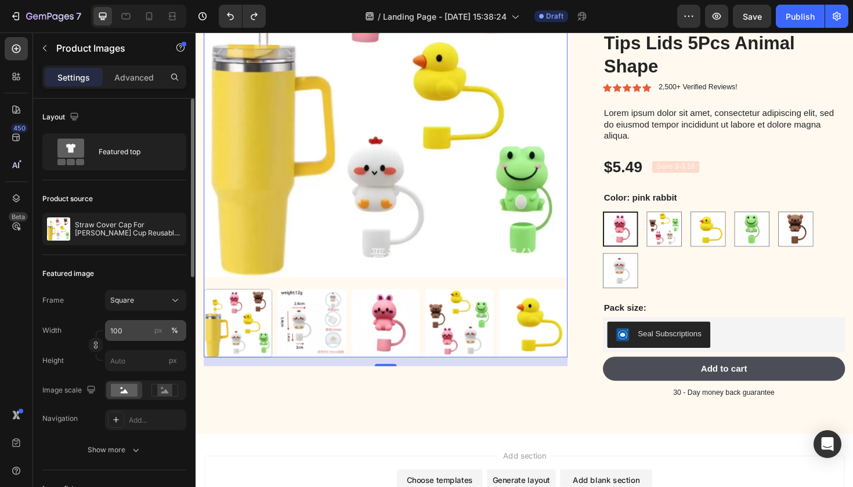
click at [176, 334] on div "%" at bounding box center [174, 331] width 7 height 10
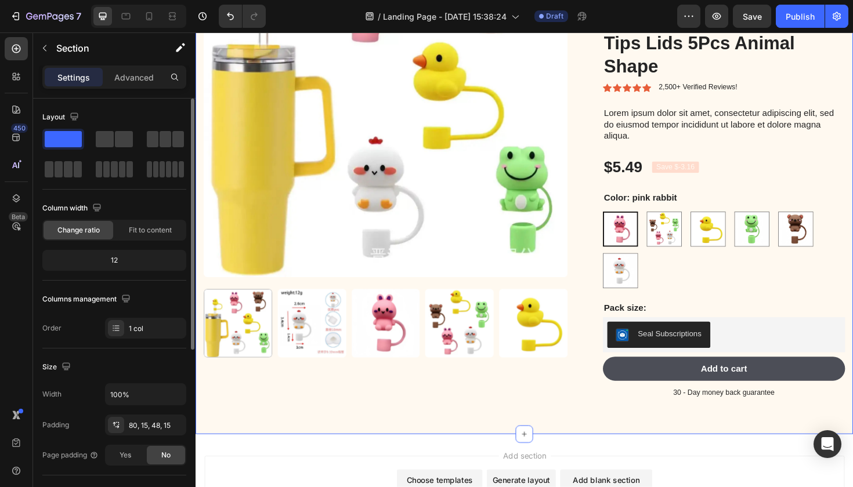
click at [254, 414] on div "Product Images Straw Cover Cap For [PERSON_NAME] Cup Reusable 10mm Cute Silicon…" at bounding box center [544, 159] width 696 height 598
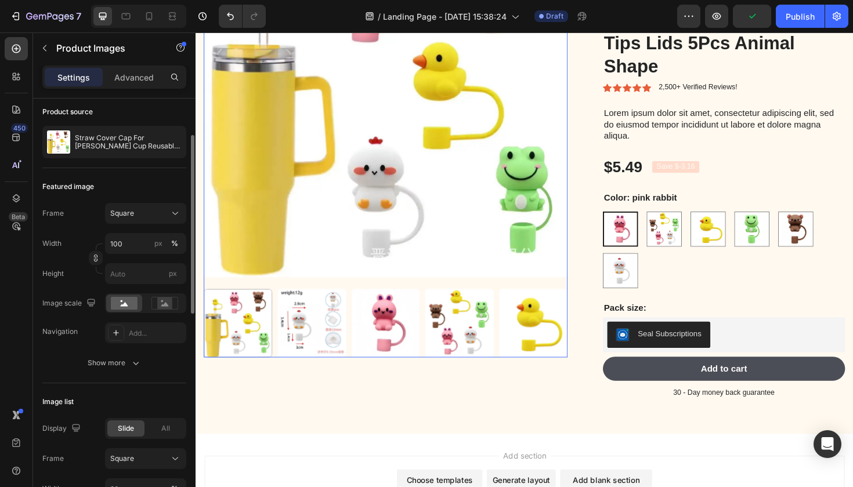
click at [281, 212] on img at bounding box center [396, 98] width 385 height 385
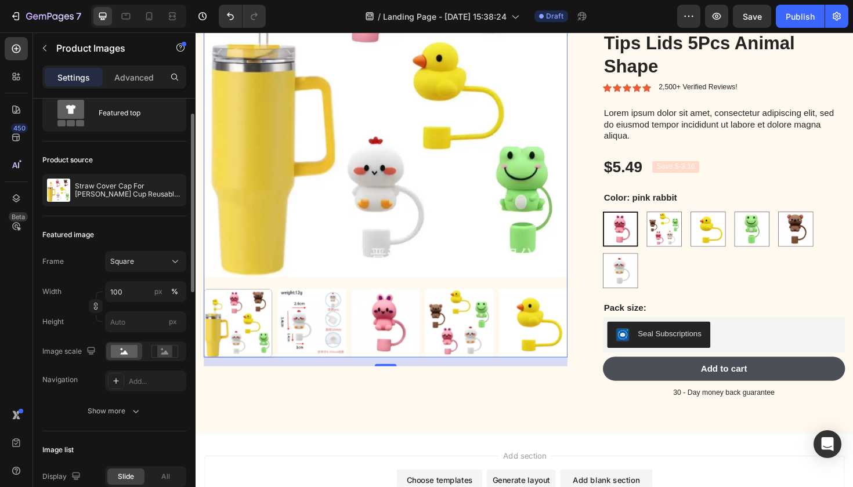
scroll to position [43, 0]
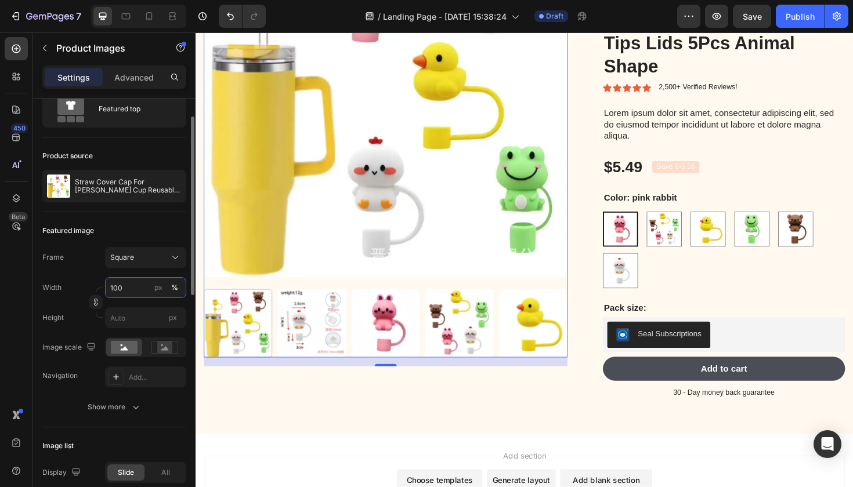
click at [136, 289] on input "100" at bounding box center [145, 287] width 81 height 21
click at [104, 314] on div "Full 100%" at bounding box center [133, 315] width 95 height 21
click at [126, 293] on input "100" at bounding box center [145, 287] width 81 height 21
type input "1"
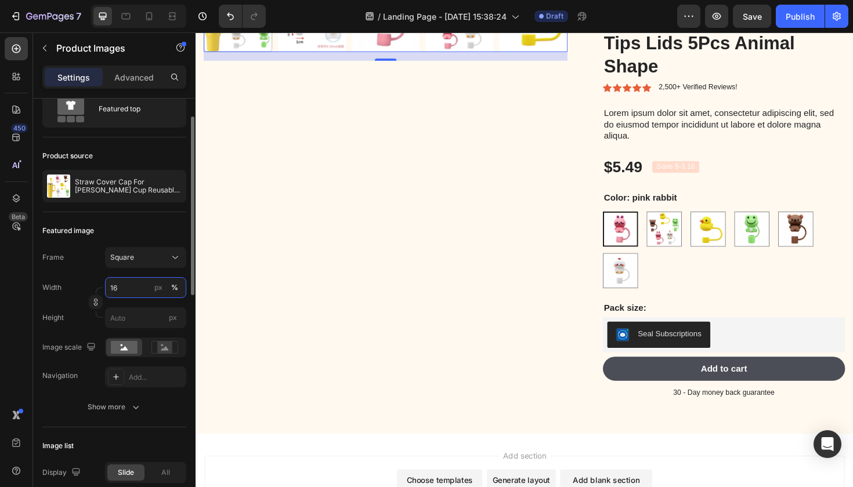
type input "1"
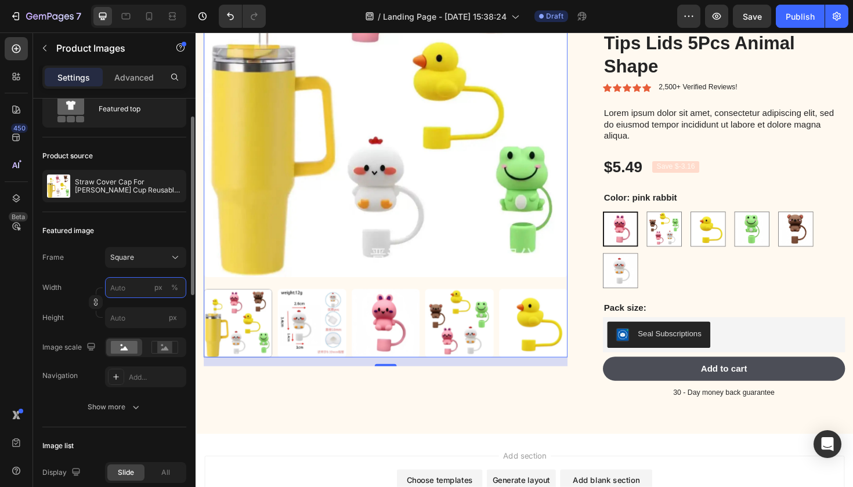
type input "6"
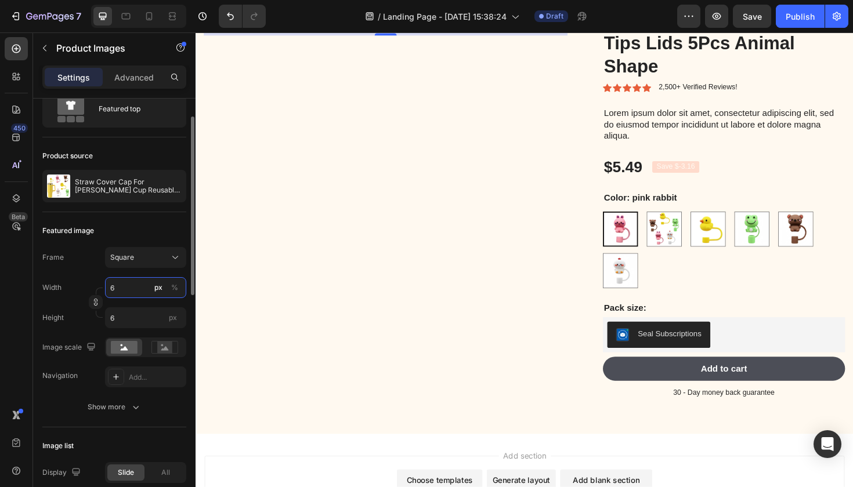
type input "60"
type input "6"
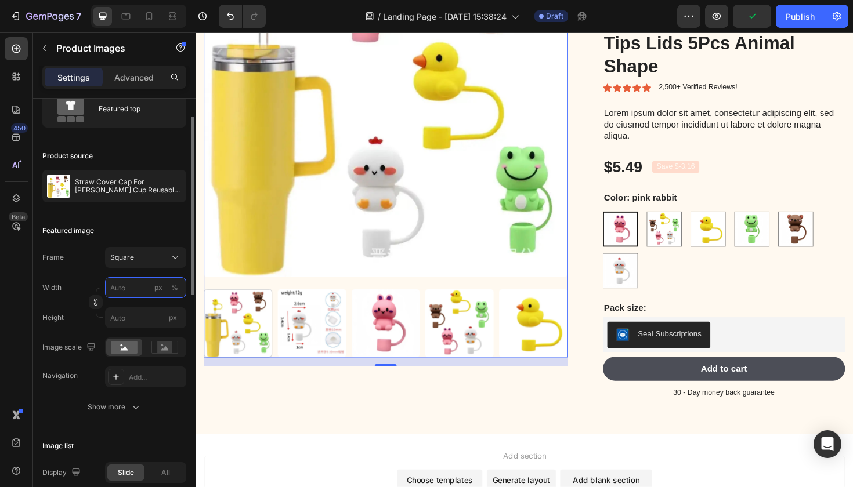
type input "1"
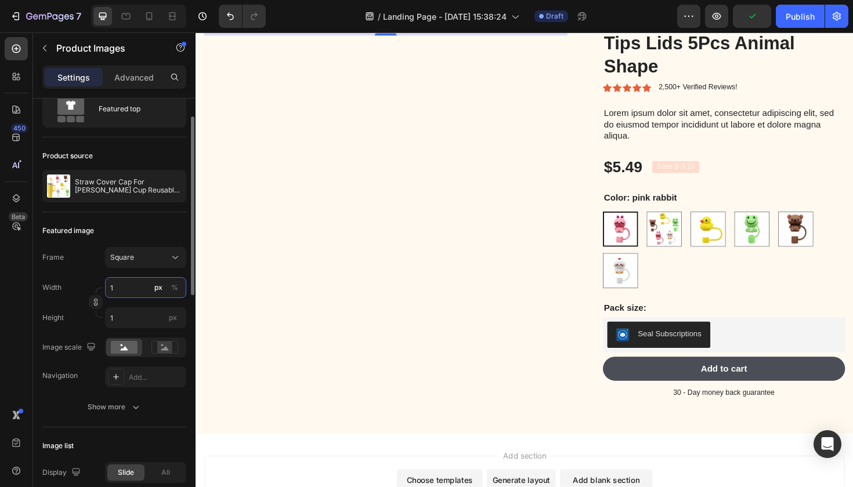
type input "12"
type input "120"
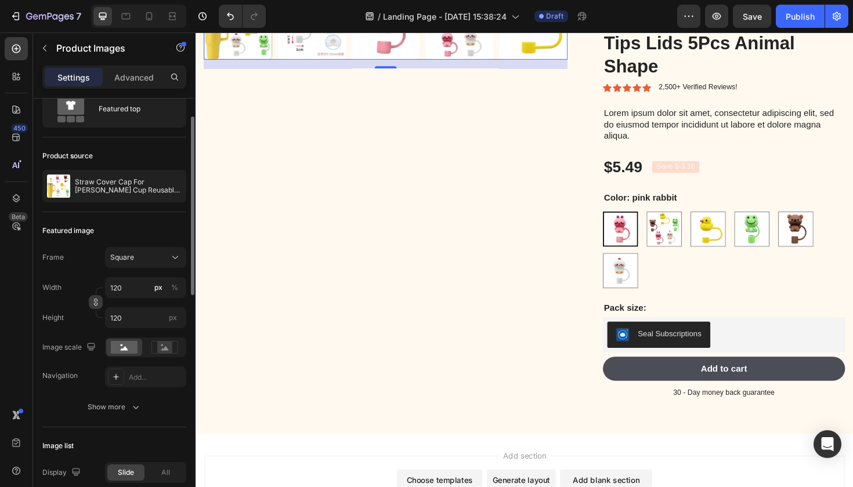
click at [97, 305] on icon "button" at bounding box center [96, 302] width 8 height 8
click at [140, 321] on input "120" at bounding box center [145, 318] width 81 height 21
click at [236, 7] on button "Undo/Redo" at bounding box center [230, 16] width 23 height 23
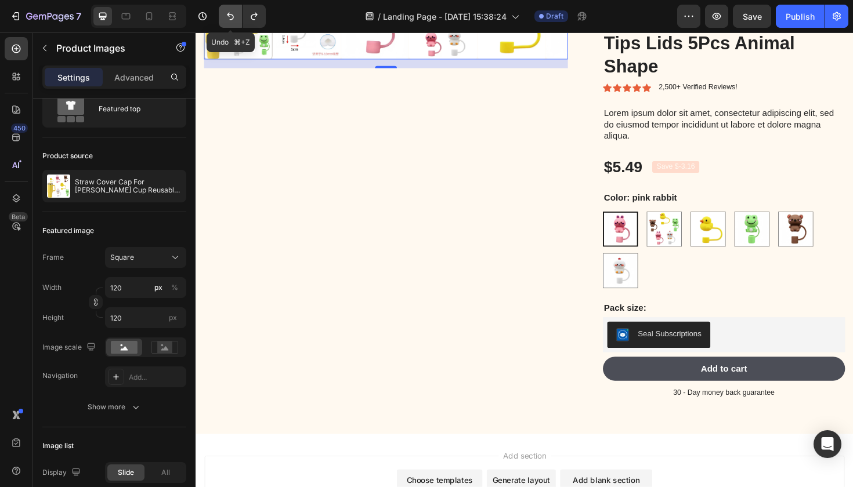
click at [236, 7] on button "Undo/Redo" at bounding box center [230, 16] width 23 height 23
type input "1"
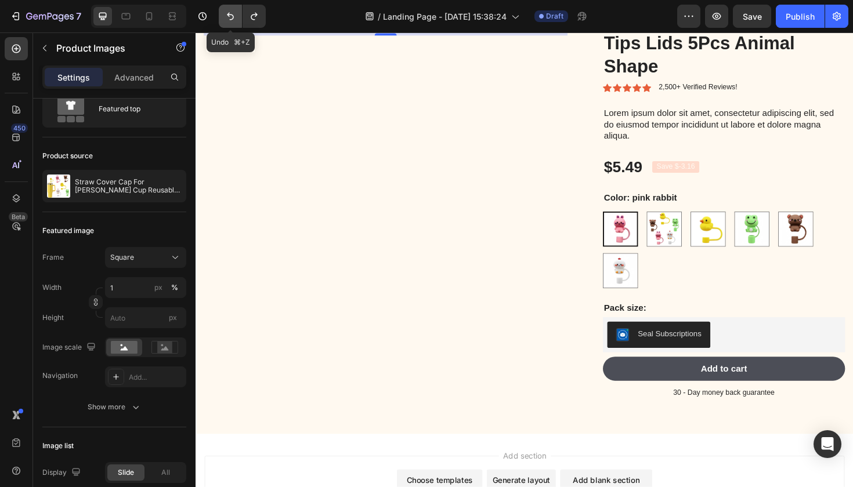
click at [236, 7] on button "Undo/Redo" at bounding box center [230, 16] width 23 height 23
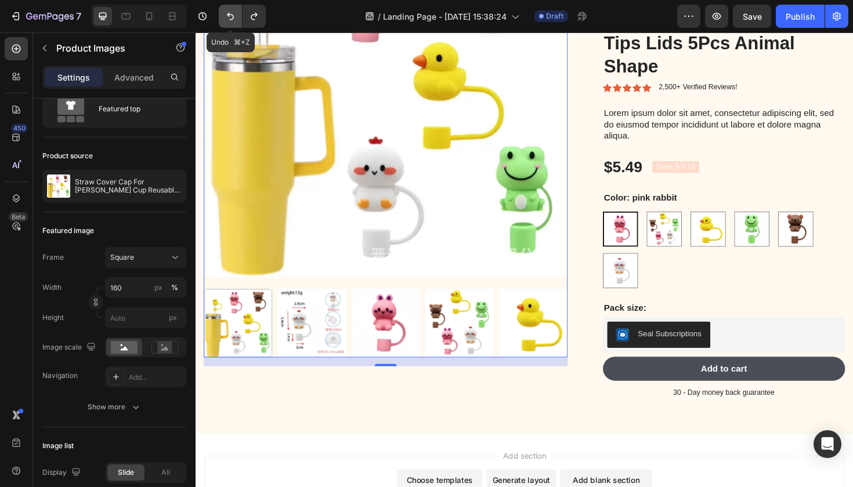
click at [233, 10] on button "Undo/Redo" at bounding box center [230, 16] width 23 height 23
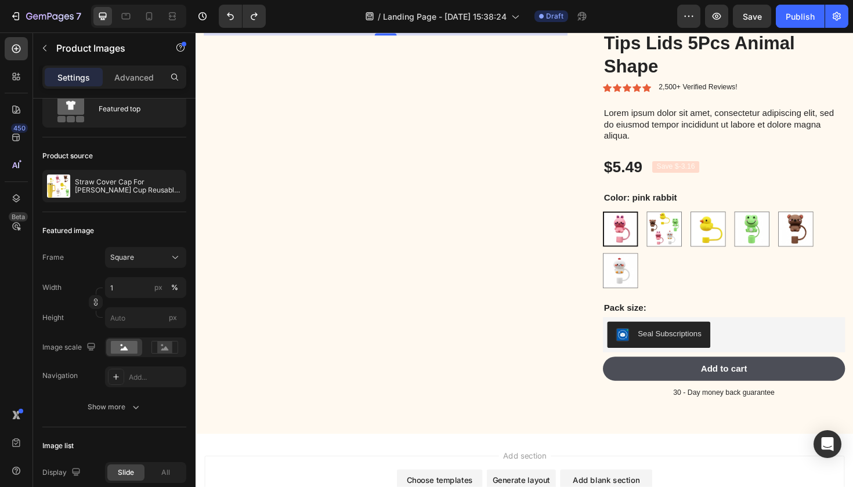
click at [230, 1] on div "7 / Landing Page - [DATE] 15:38:24 Draft Preview Save Publish" at bounding box center [426, 16] width 853 height 33
click at [230, 6] on button "Undo/Redo" at bounding box center [230, 16] width 23 height 23
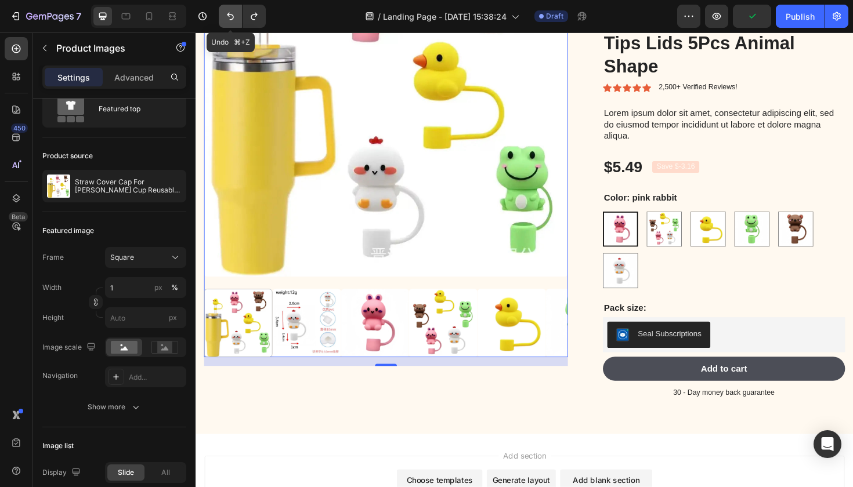
type input "100"
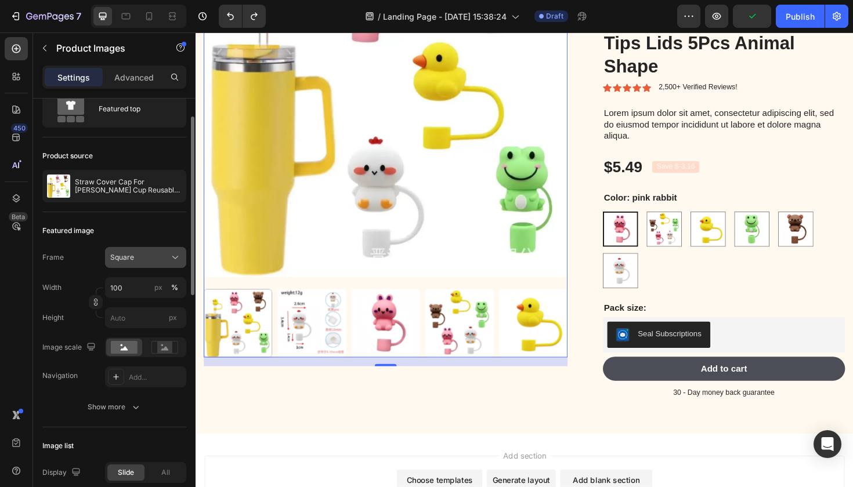
click at [180, 257] on button "Square" at bounding box center [145, 257] width 81 height 21
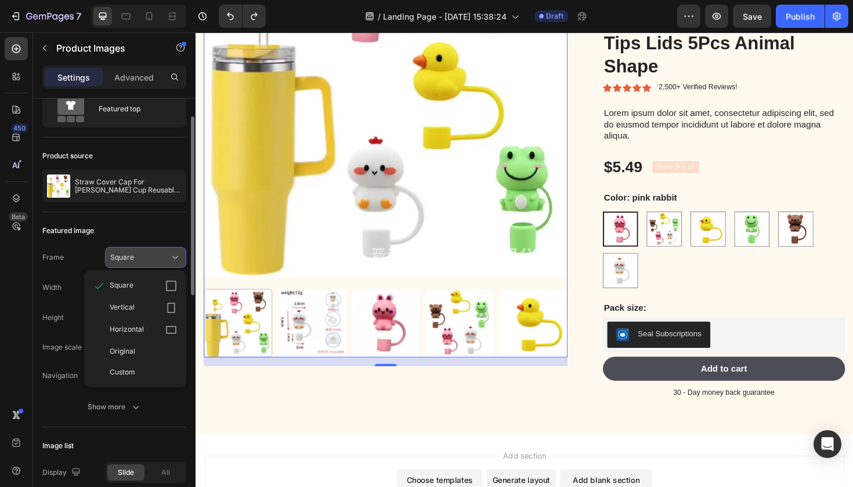
click at [174, 254] on icon at bounding box center [175, 258] width 12 height 12
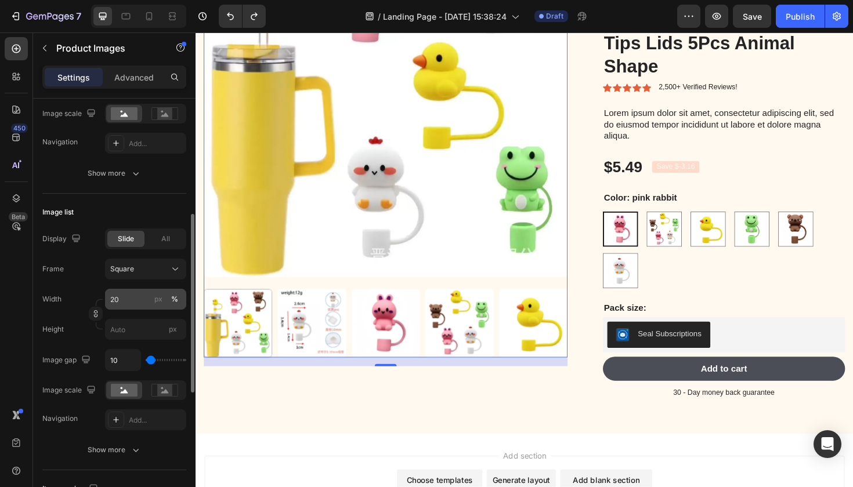
scroll to position [296, 0]
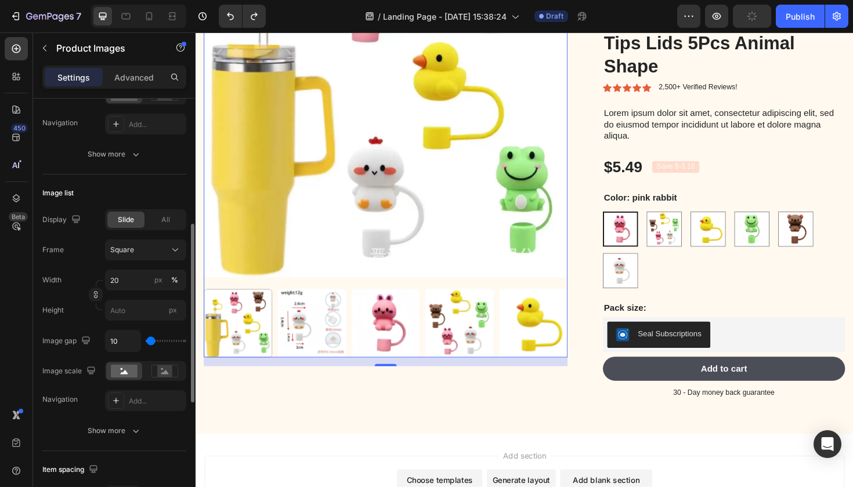
type input "101"
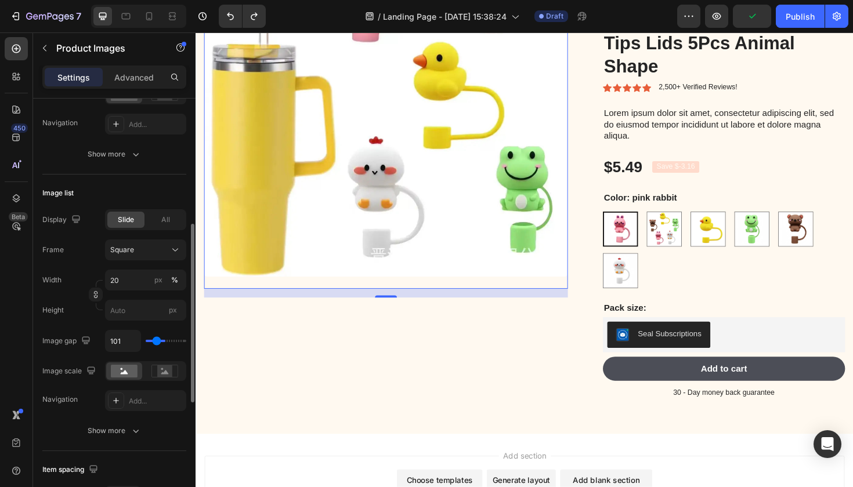
type input "268"
type input "355"
type input "390"
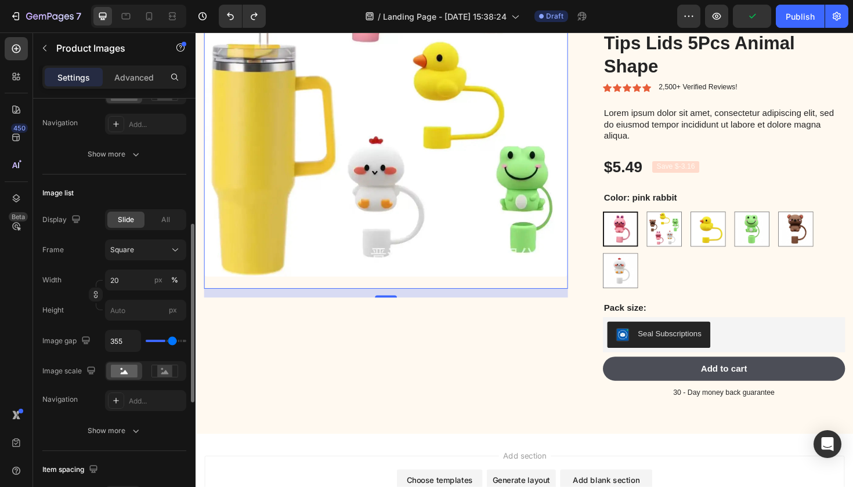
type input "390"
type input "373"
type input "346"
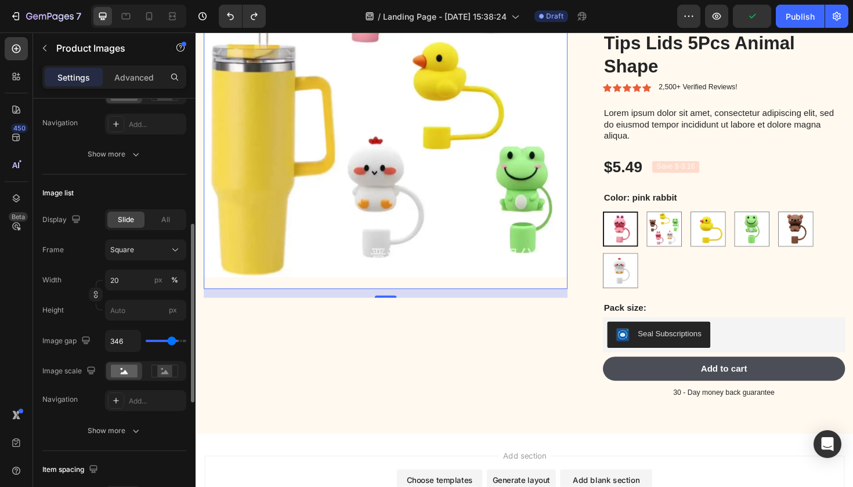
type input "303"
type input "259"
type input "232"
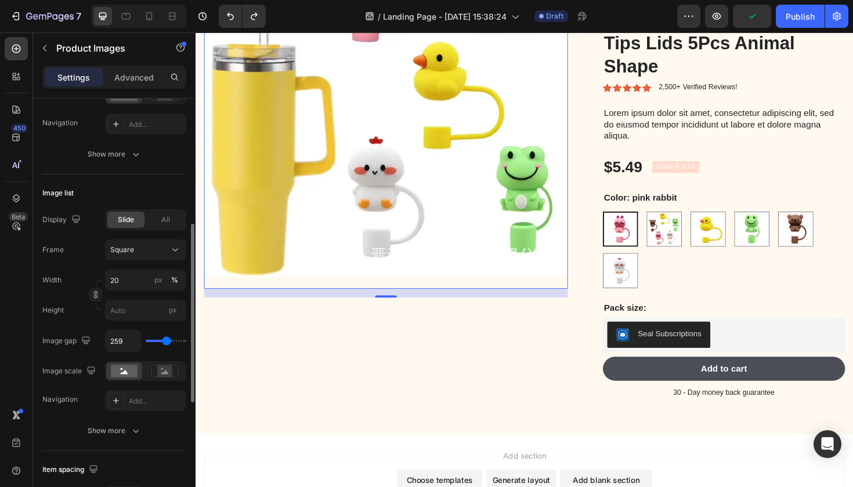
type input "232"
type input "224"
type input "215"
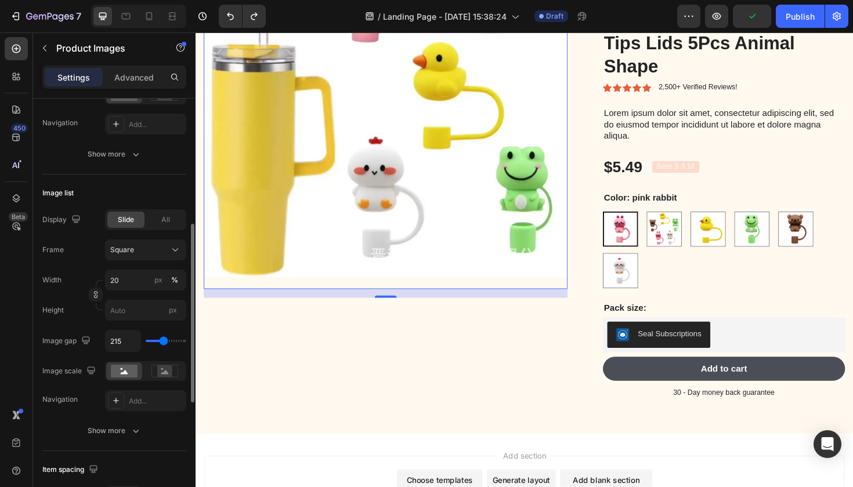
type input "189"
type input "136"
type input "66"
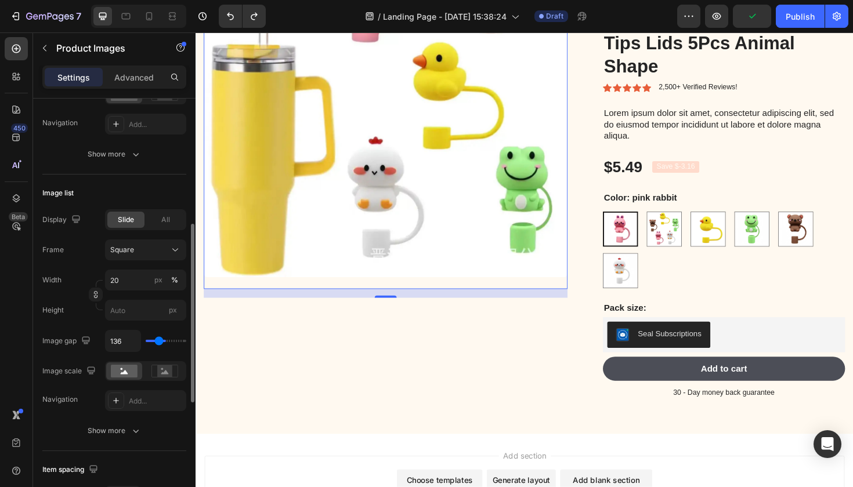
type input "66"
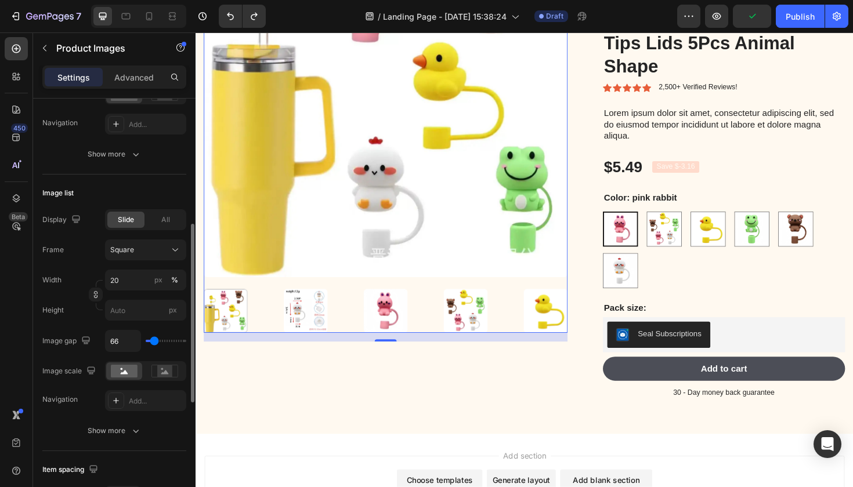
type input "0"
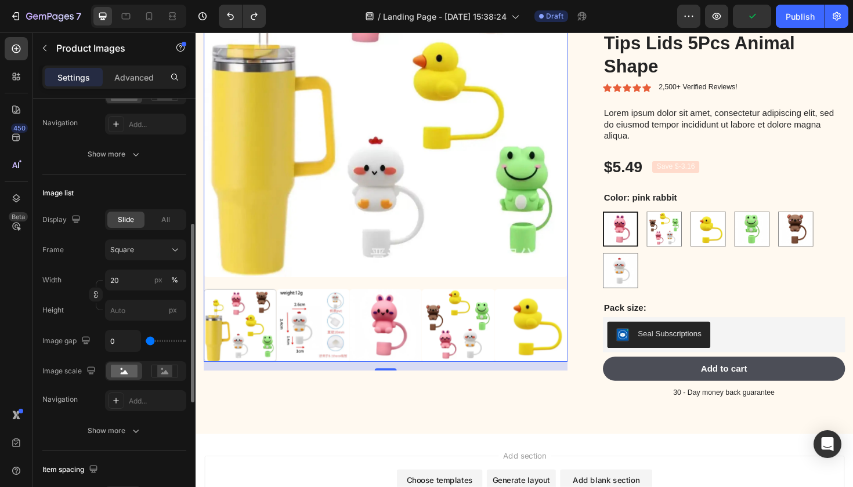
drag, startPoint x: 150, startPoint y: 341, endPoint x: 137, endPoint y: 346, distance: 14.1
type input "0"
click at [137, 346] on div "0" at bounding box center [145, 341] width 81 height 22
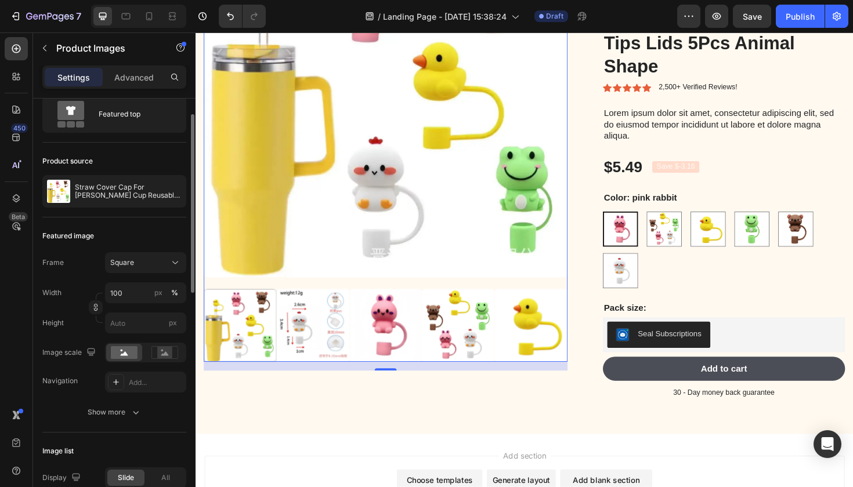
scroll to position [0, 0]
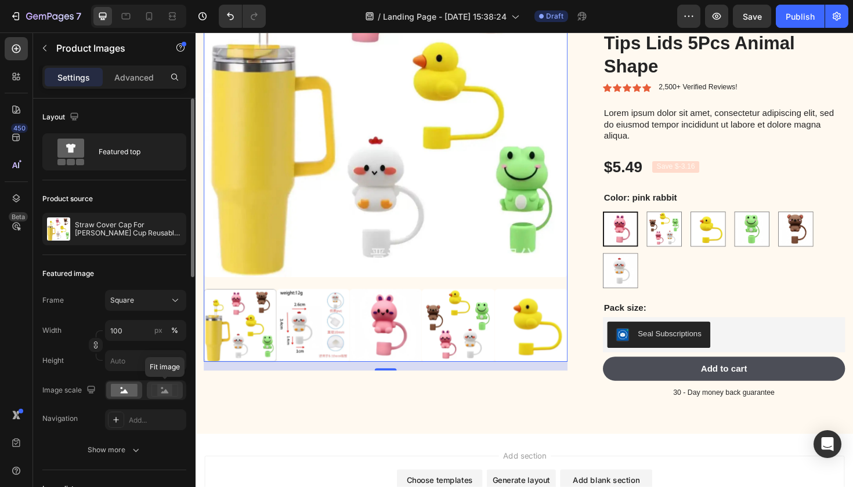
click at [158, 394] on rect at bounding box center [164, 391] width 15 height 12
click at [157, 393] on icon at bounding box center [164, 390] width 27 height 13
click at [128, 386] on rect at bounding box center [124, 390] width 27 height 13
click at [171, 336] on button "%" at bounding box center [175, 331] width 14 height 14
click at [156, 332] on div "px" at bounding box center [158, 331] width 8 height 10
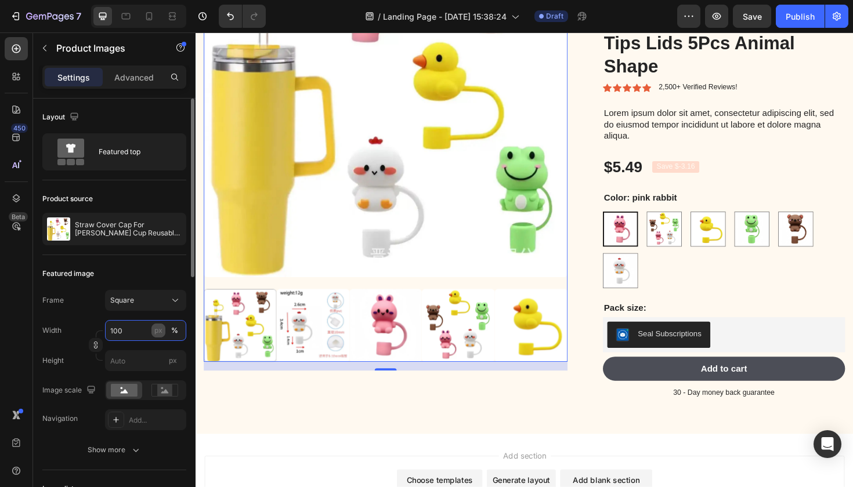
type input "100"
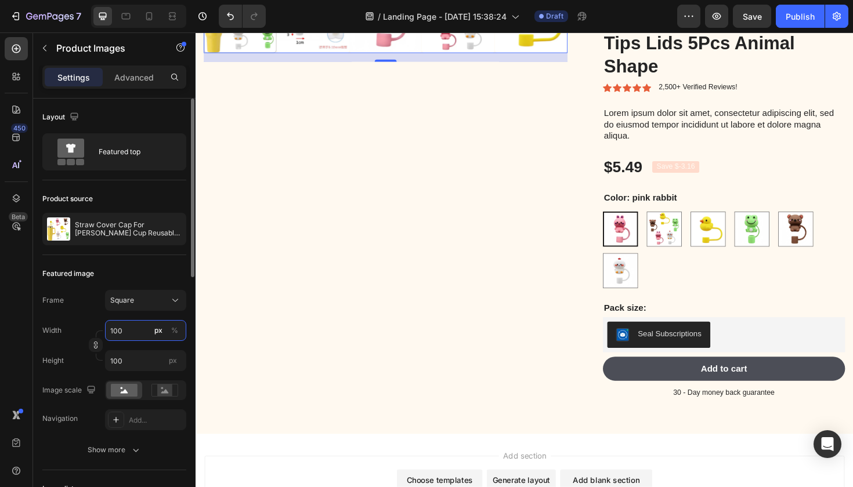
click at [140, 330] on input "100" at bounding box center [145, 330] width 81 height 21
type input "1000"
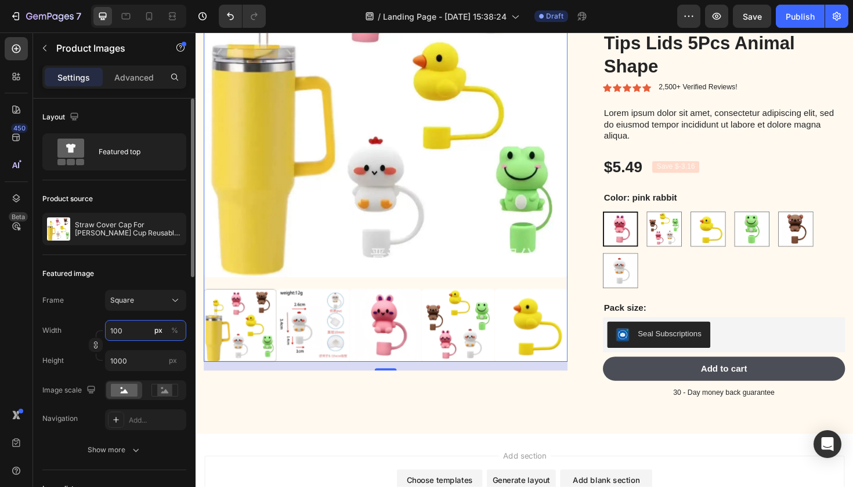
type input "10"
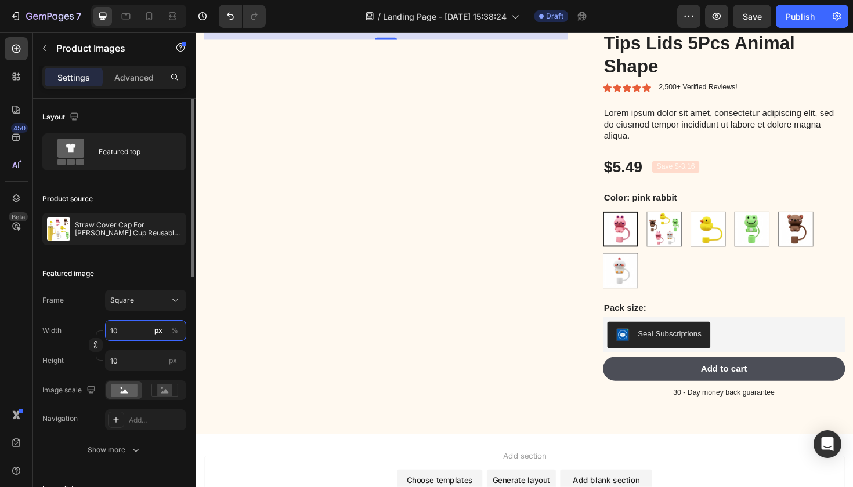
type input "1"
type input "12"
type input "120"
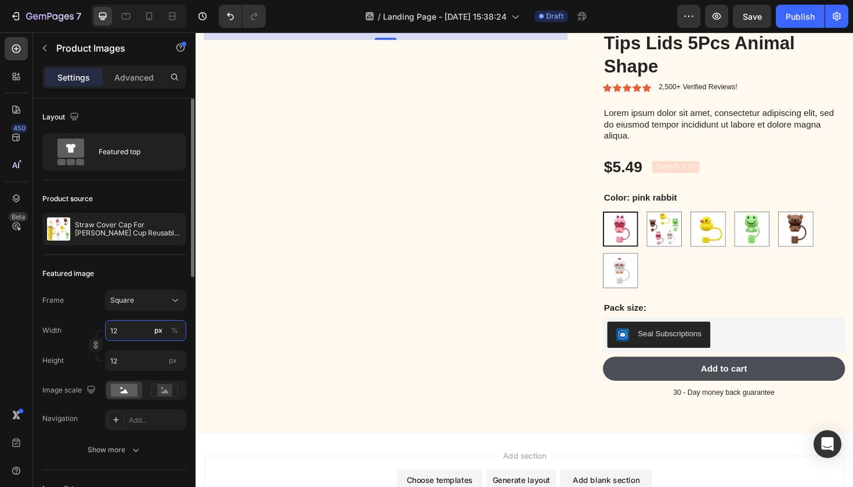
type input "120"
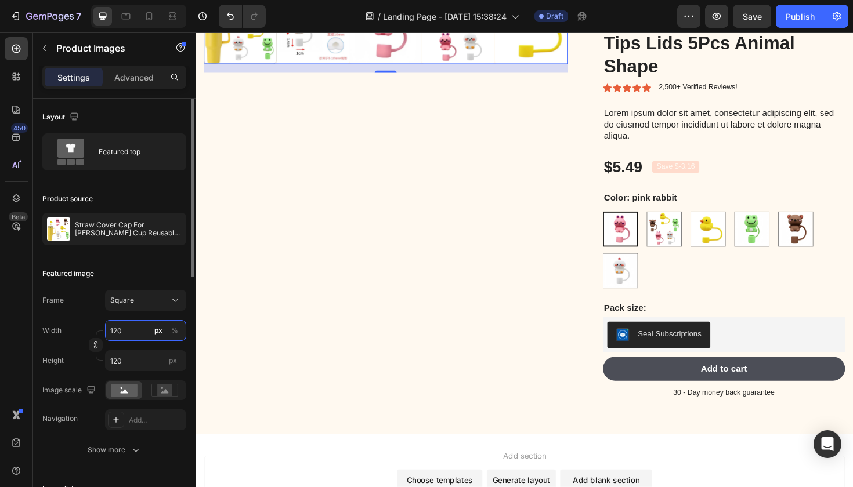
type input "12"
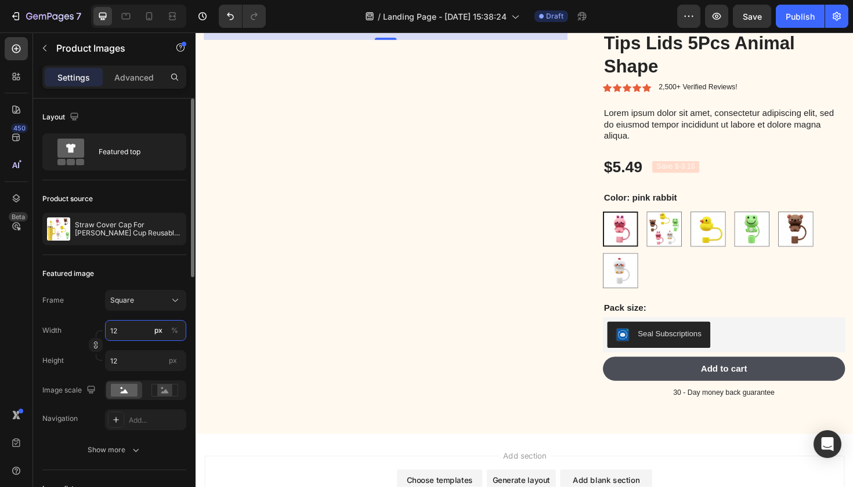
type input "1"
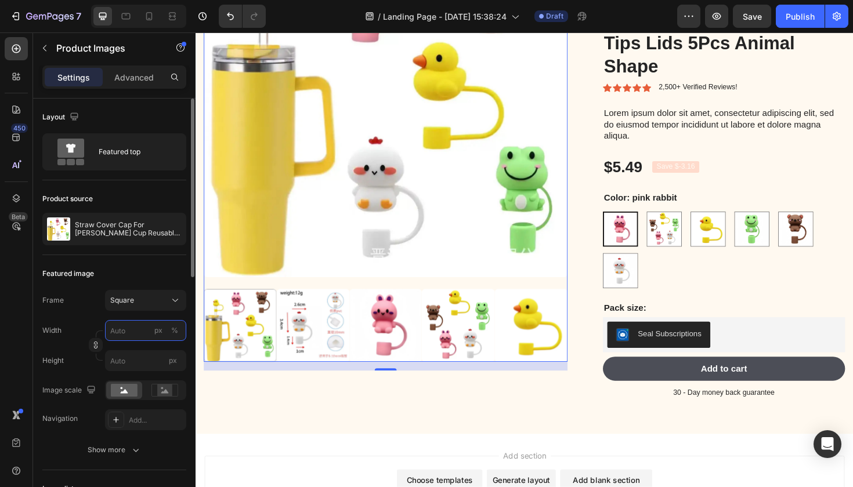
type input "2"
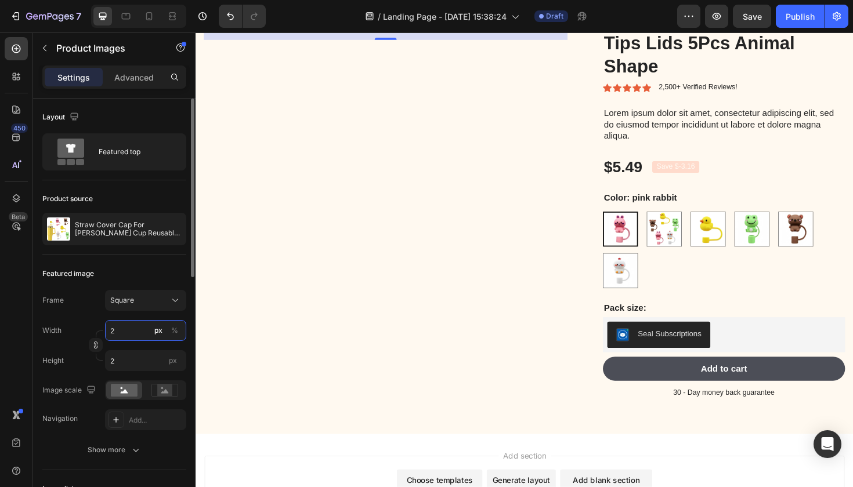
type input "20"
type input "200"
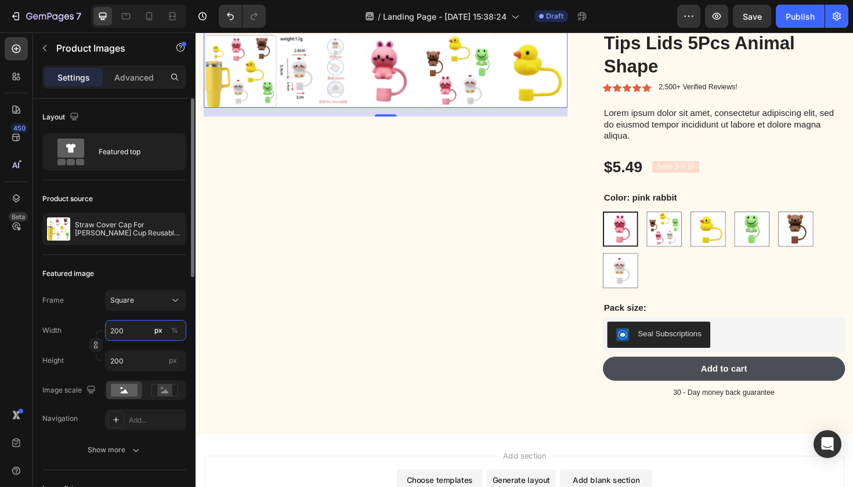
type input "20"
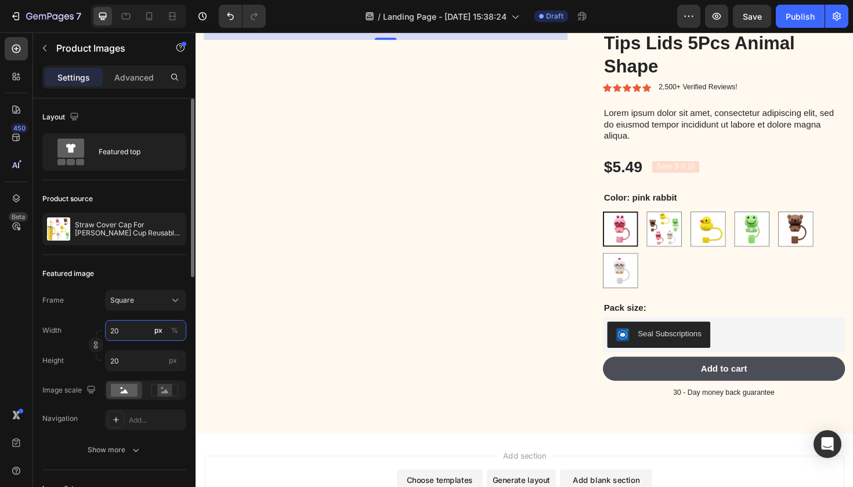
type input "2"
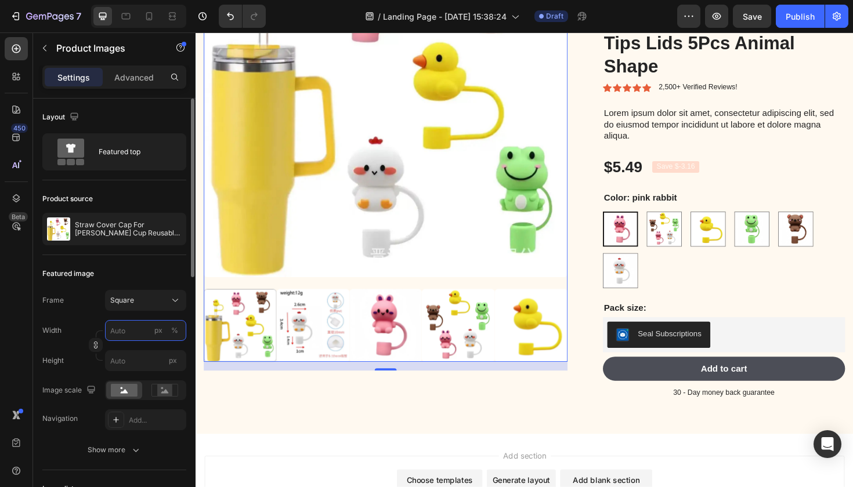
type input "2"
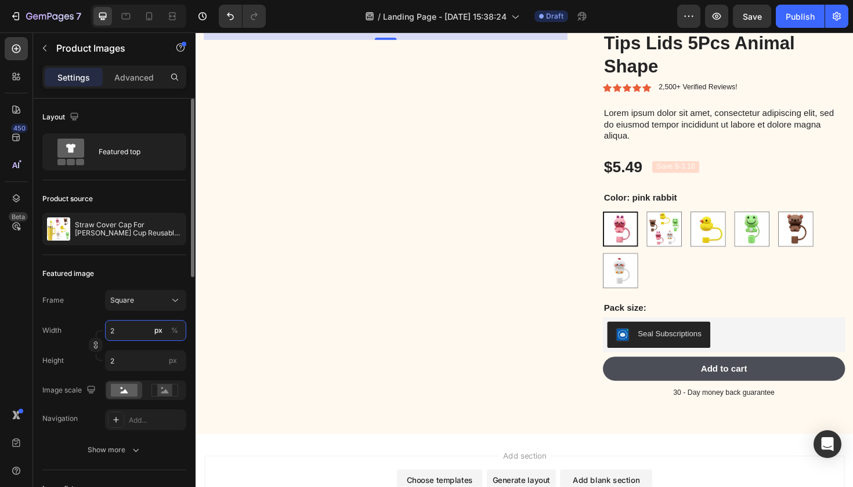
type input "24"
type input "240"
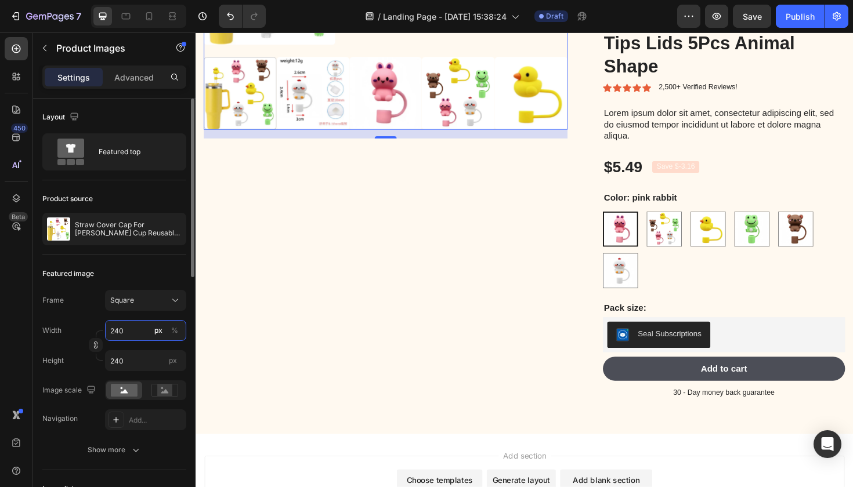
type input "2400"
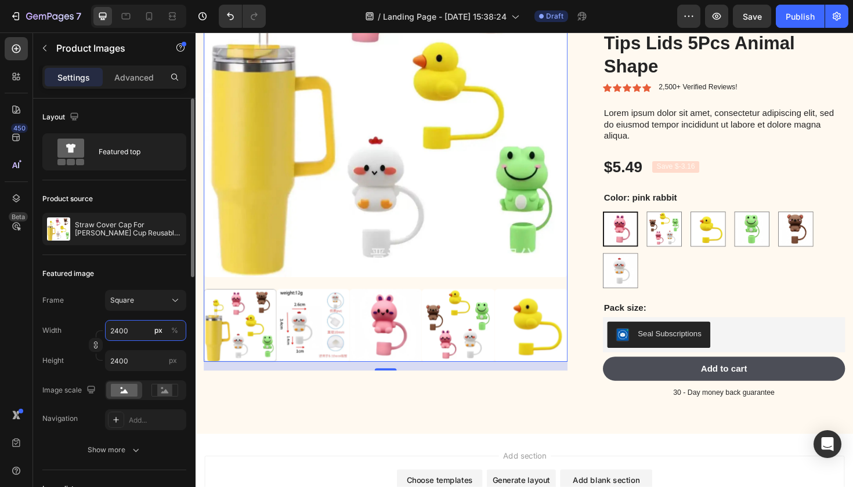
type input "240"
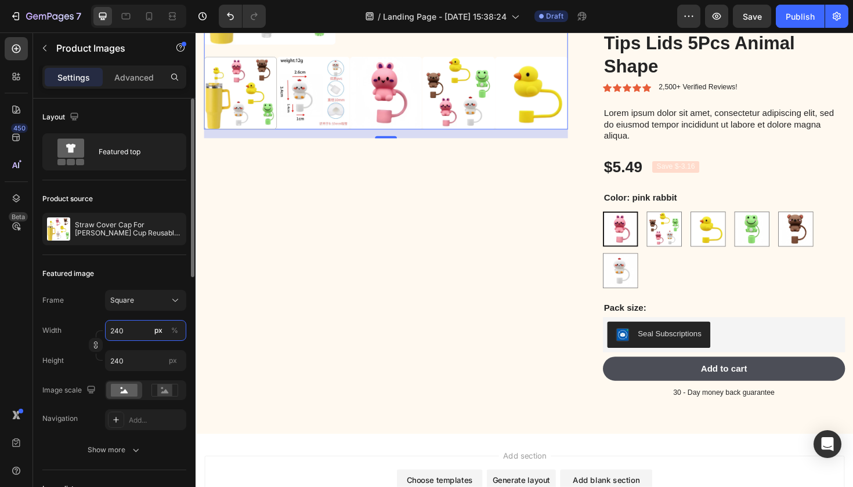
type input "24"
type input "2"
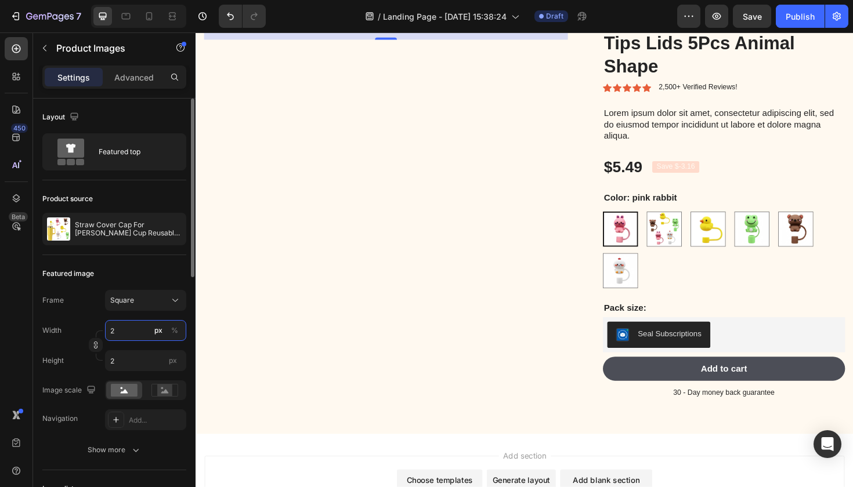
type input "23"
type input "230"
type input "2300"
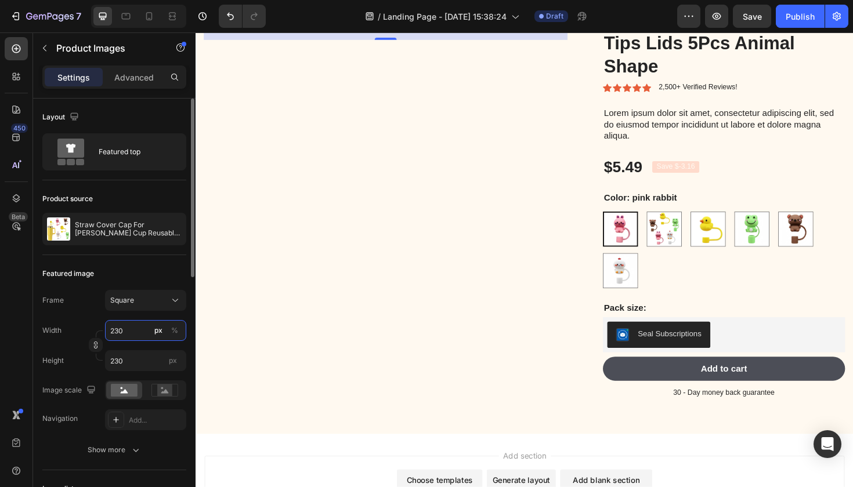
type input "2300"
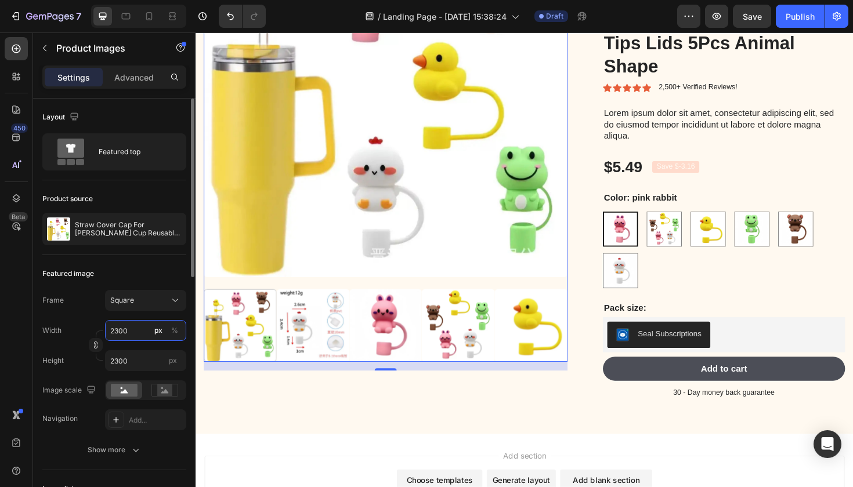
type input "230"
type input "23"
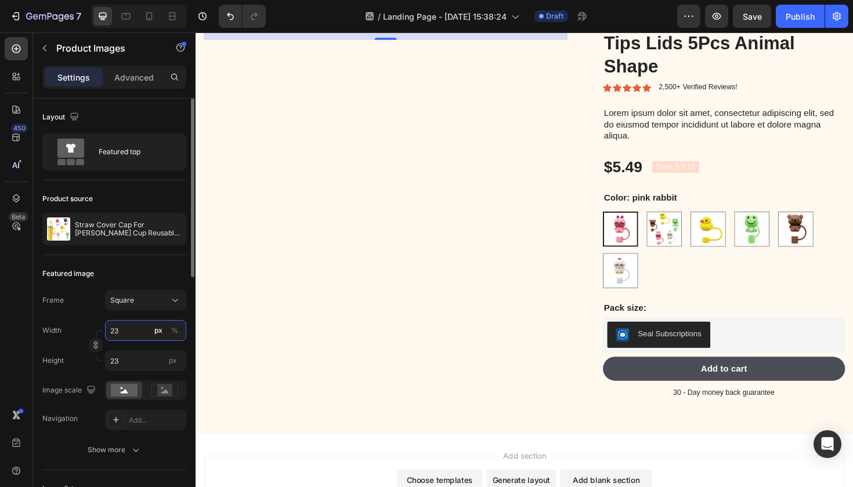
type input "2"
type input "21"
type input "210"
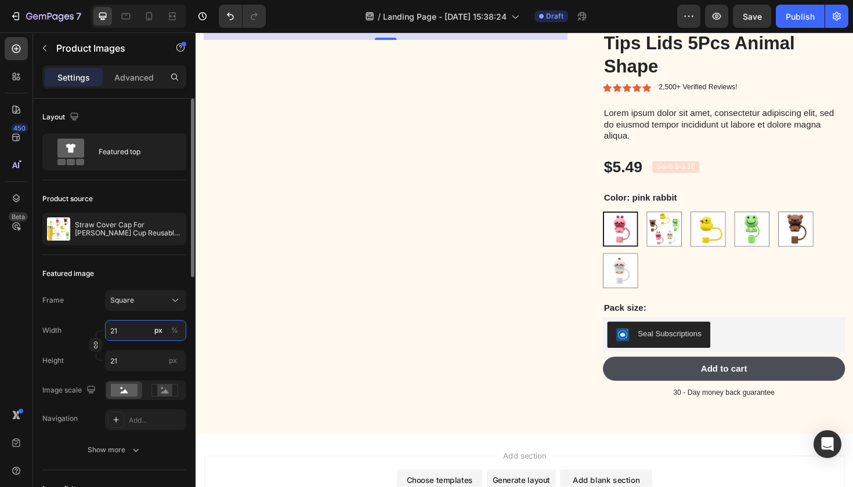
type input "210"
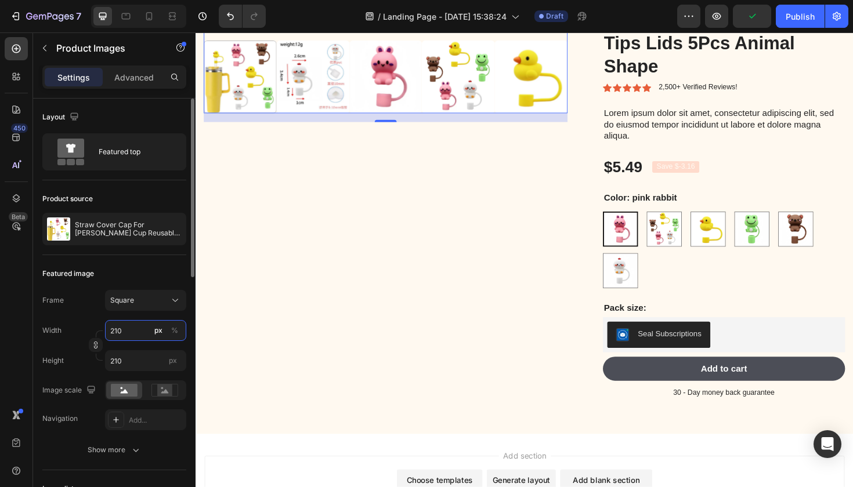
type input "21"
type input "2"
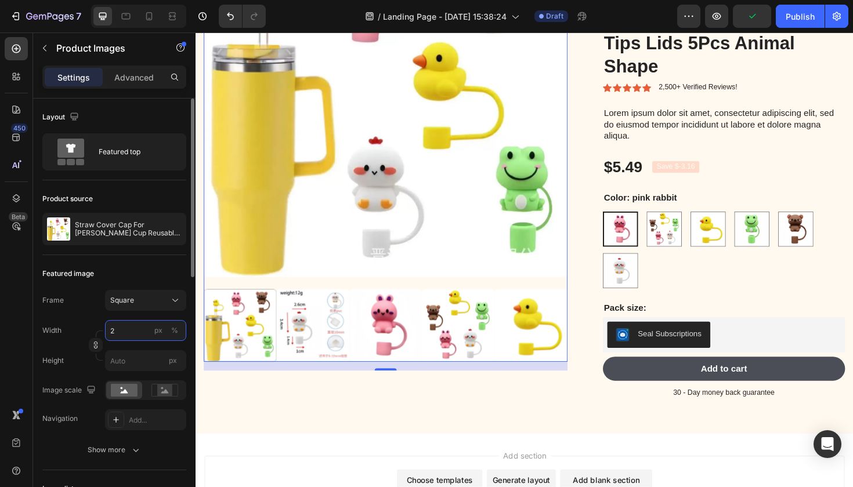
type input "24"
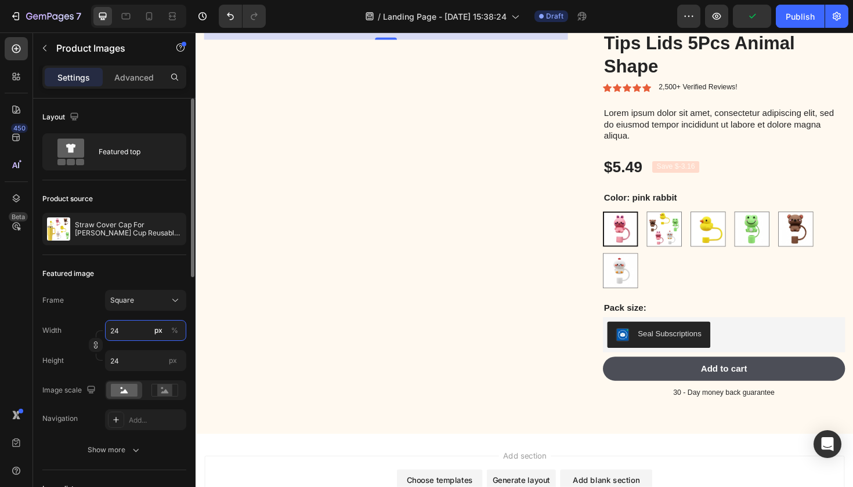
type input "240"
type input "2400"
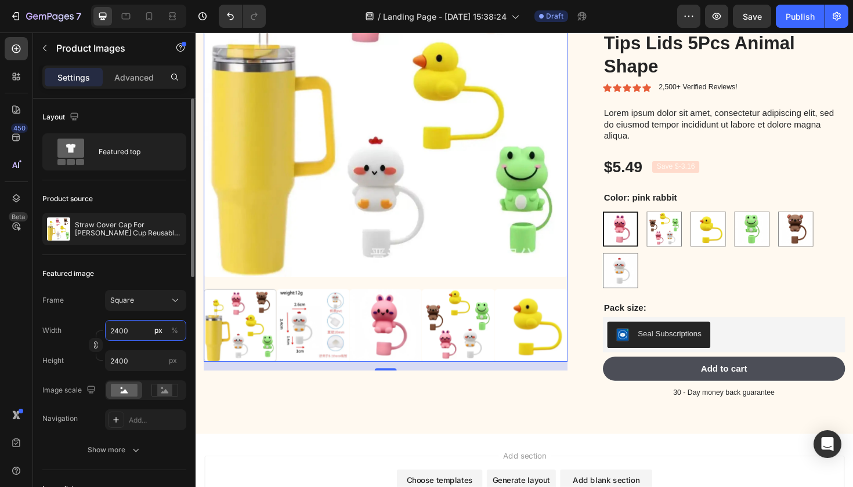
type input "240"
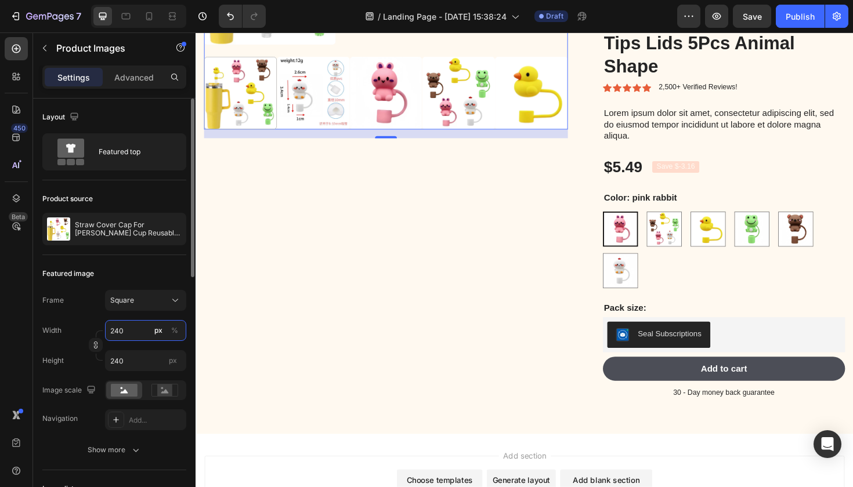
type input "24"
type input "2"
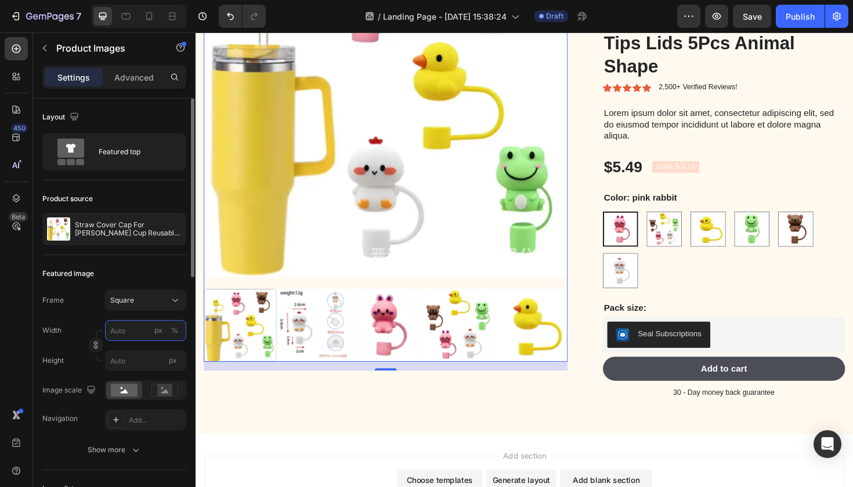
type input "2"
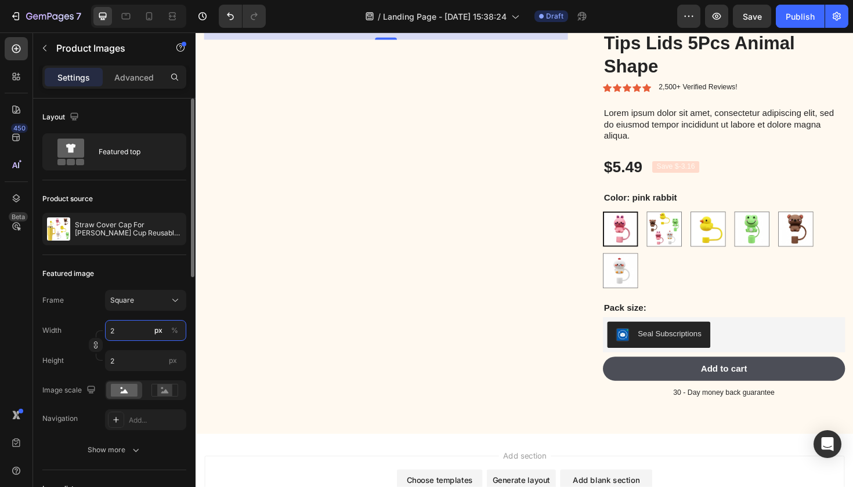
type input "23"
type input "230"
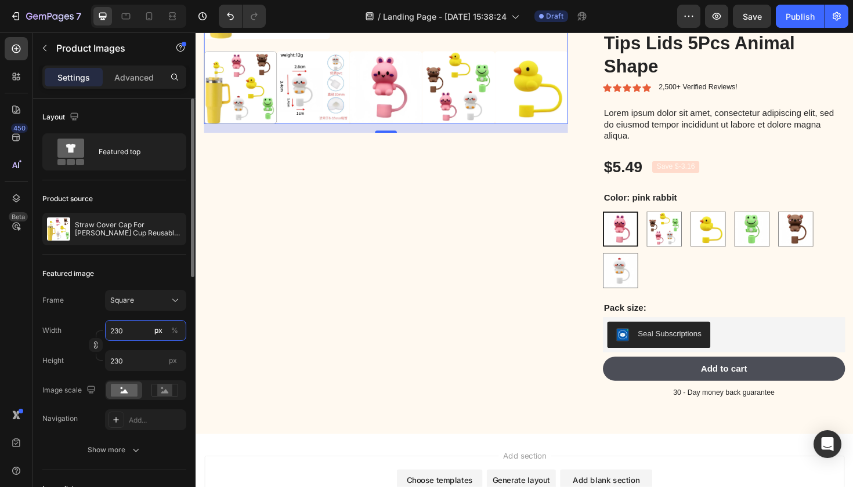
type input "2300"
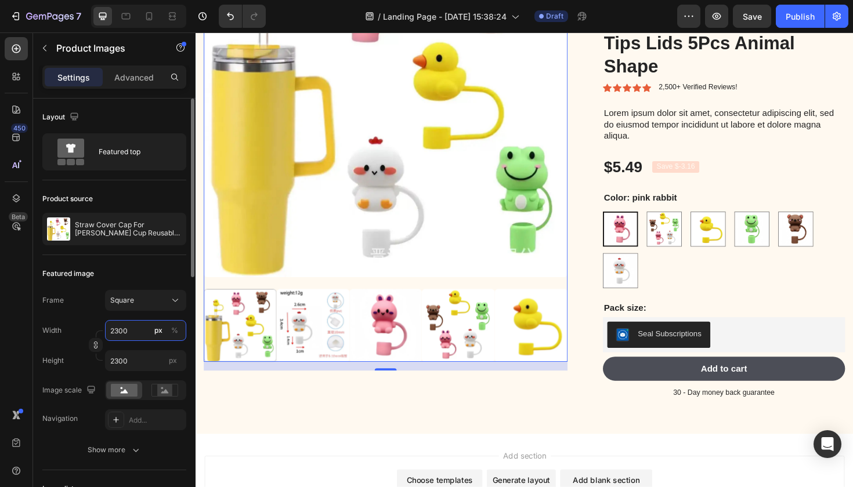
type input "230"
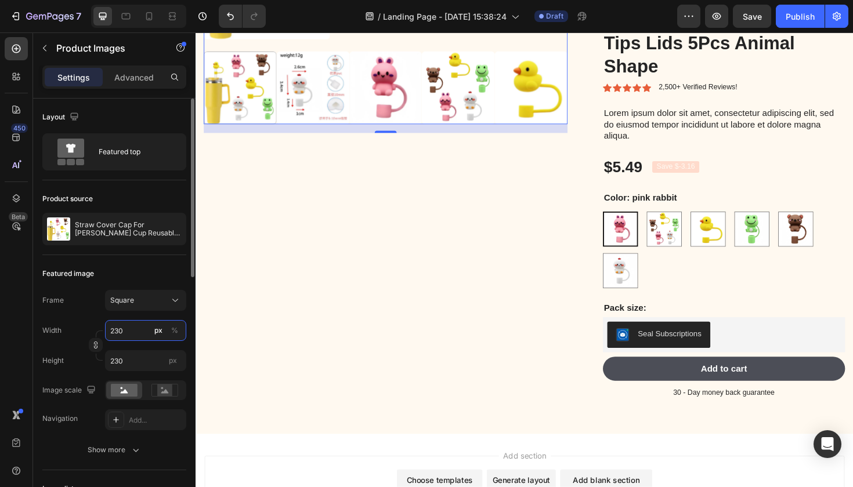
type input "23"
type input "2"
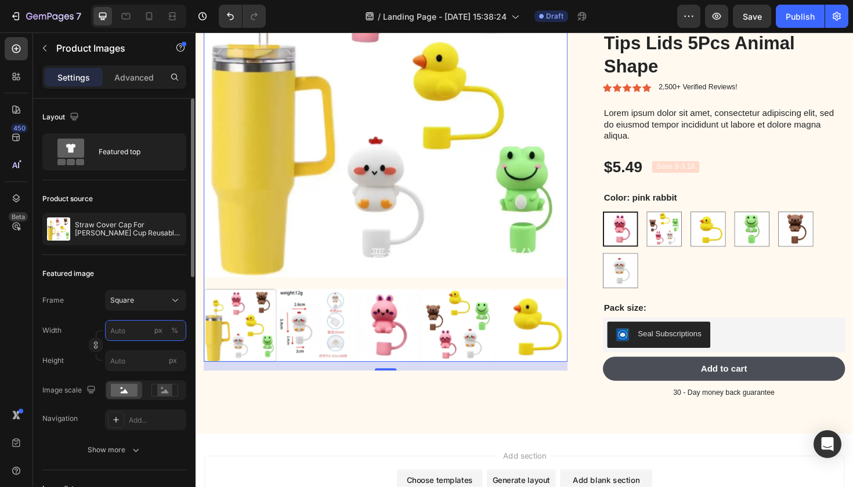
type input "2"
type input "3"
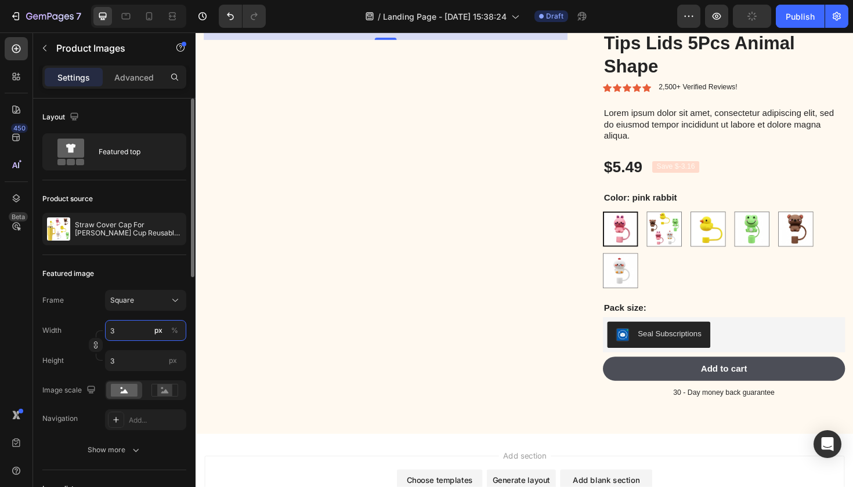
type input "30"
type input "300"
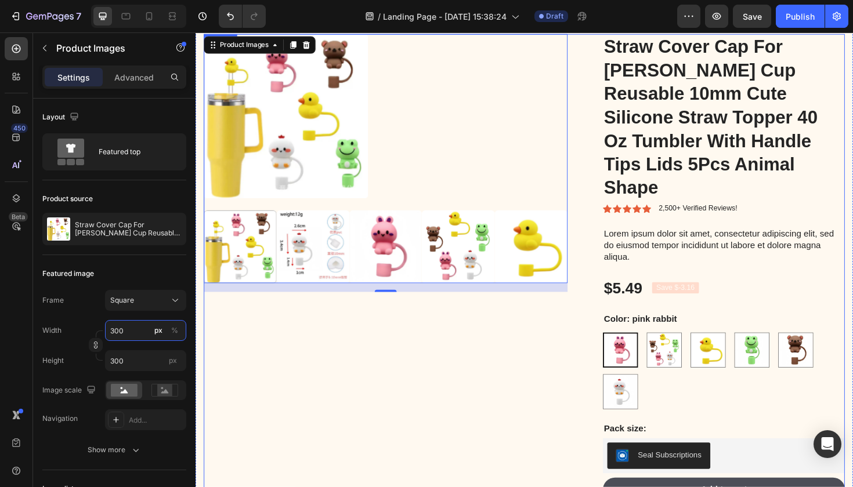
scroll to position [419, 0]
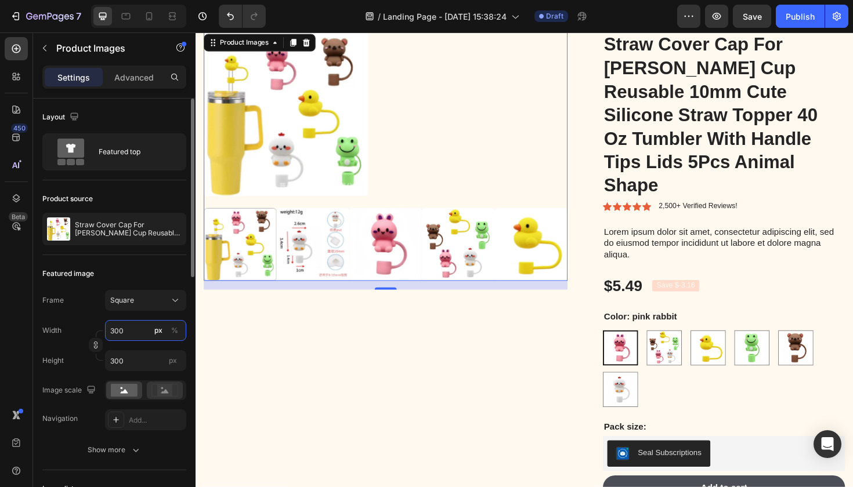
type input "300"
click at [168, 389] on rect at bounding box center [164, 391] width 15 height 12
click at [122, 391] on rect at bounding box center [124, 390] width 27 height 13
click at [163, 297] on div "Square" at bounding box center [138, 300] width 57 height 10
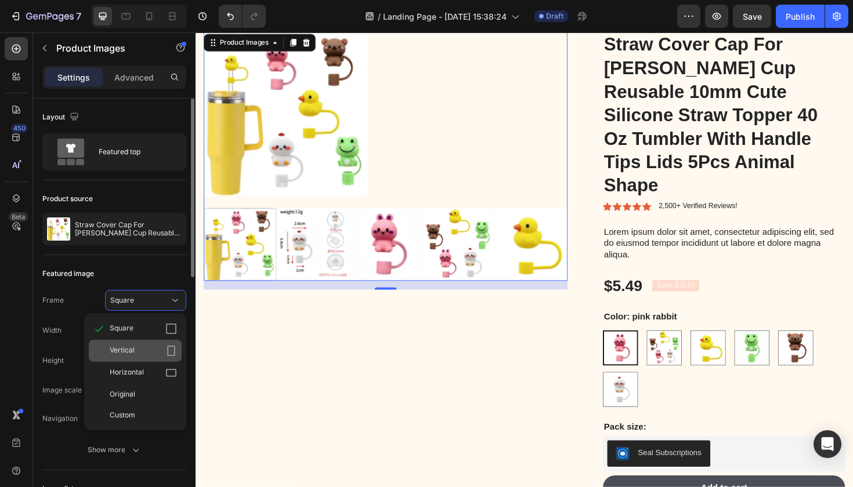
click at [154, 348] on div "Vertical" at bounding box center [143, 351] width 67 height 12
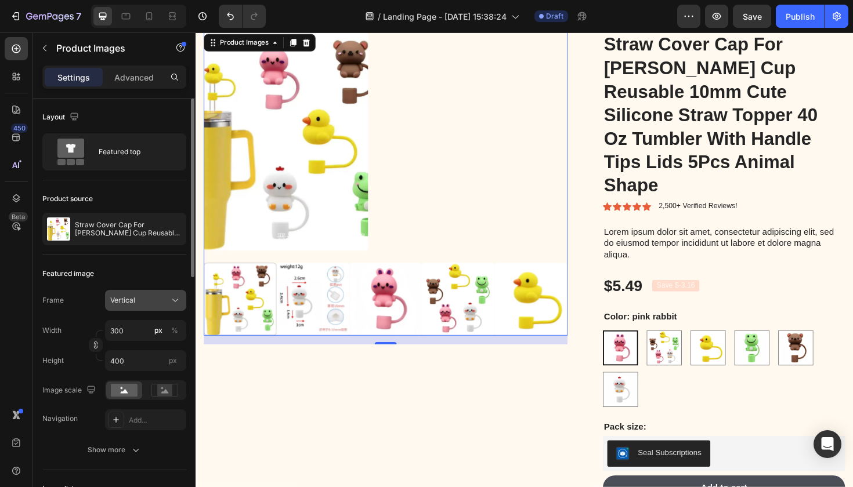
click at [169, 303] on div "Vertical" at bounding box center [145, 301] width 71 height 12
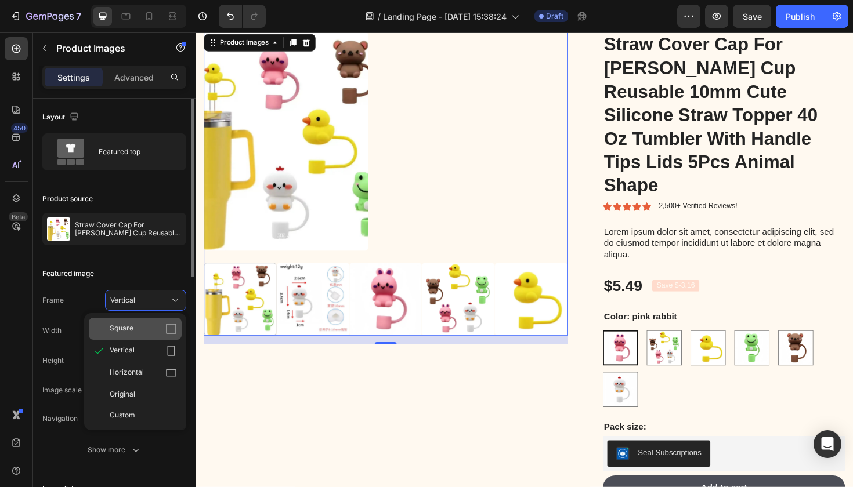
click at [156, 326] on div "Square" at bounding box center [143, 329] width 67 height 12
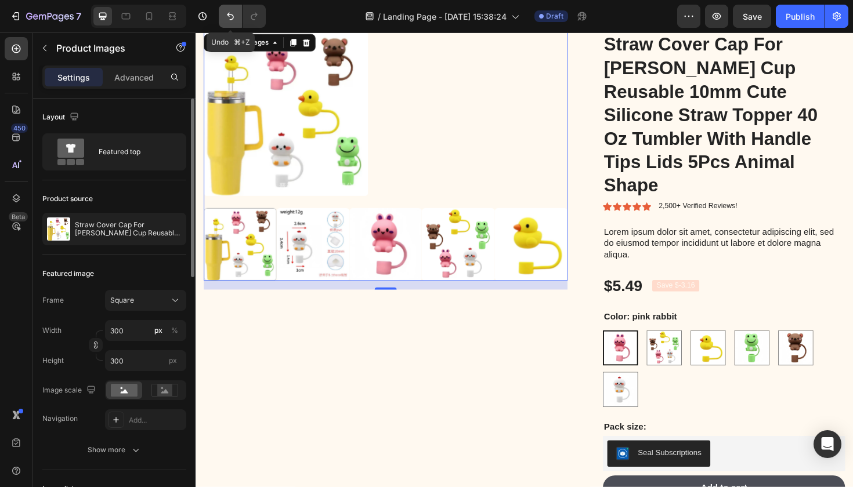
click at [225, 19] on icon "Undo/Redo" at bounding box center [231, 16] width 12 height 12
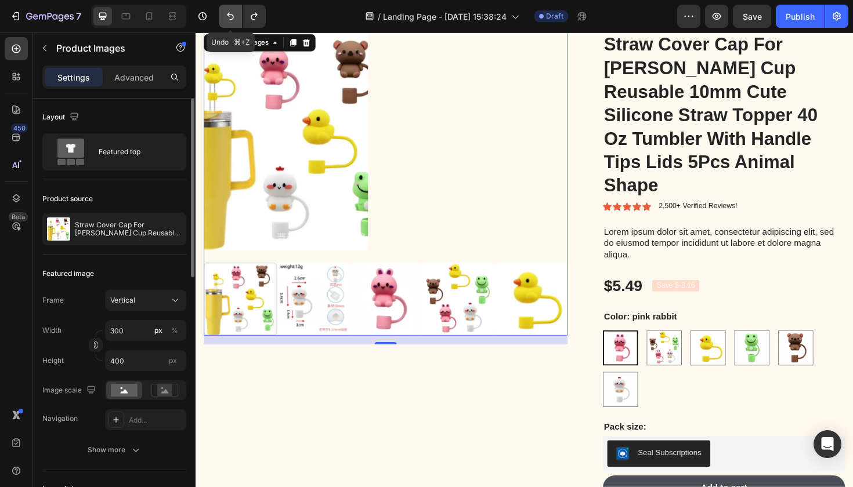
click at [225, 19] on icon "Undo/Redo" at bounding box center [231, 16] width 12 height 12
type input "300"
click at [225, 19] on icon "Undo/Redo" at bounding box center [231, 16] width 12 height 12
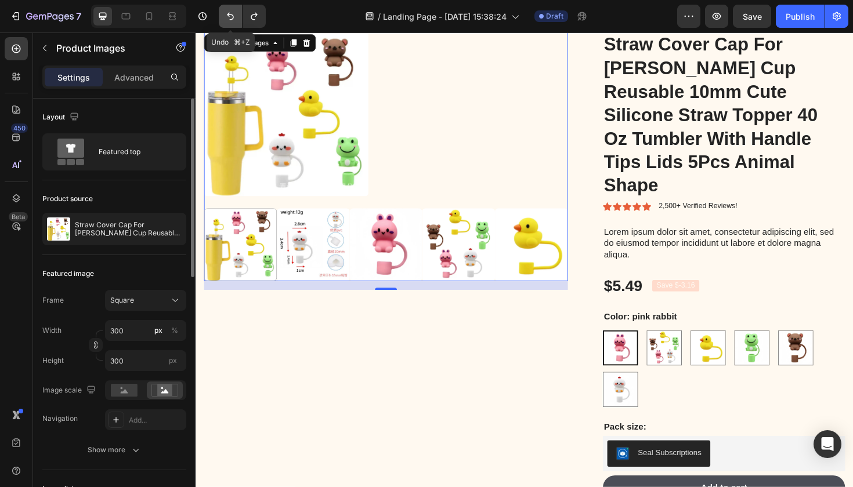
click at [225, 19] on icon "Undo/Redo" at bounding box center [231, 16] width 12 height 12
type input "3"
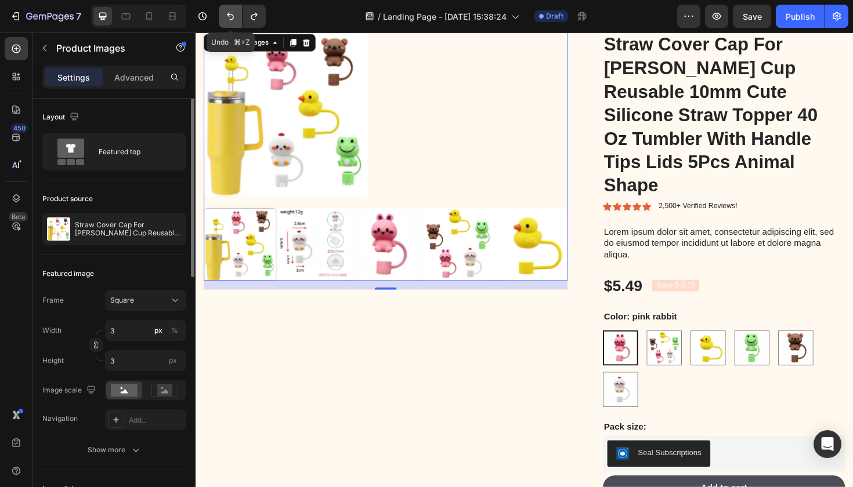
click at [225, 19] on icon "Undo/Redo" at bounding box center [231, 16] width 12 height 12
type input "2"
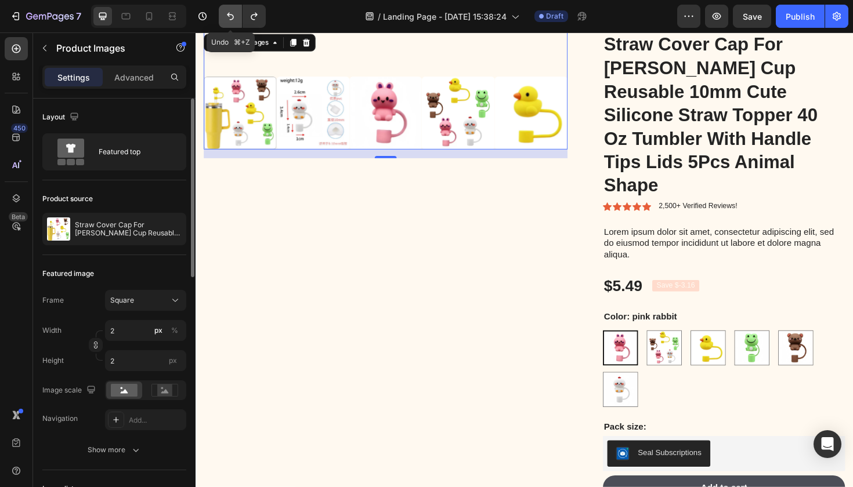
click at [225, 19] on icon "Undo/Redo" at bounding box center [231, 16] width 12 height 12
type input "210"
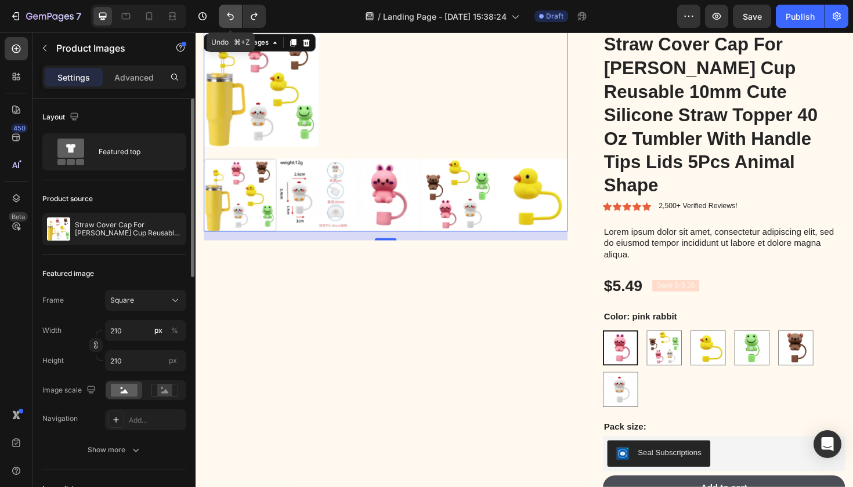
click at [225, 19] on icon "Undo/Redo" at bounding box center [231, 16] width 12 height 12
type input "2"
click at [225, 19] on icon "Undo/Redo" at bounding box center [231, 16] width 12 height 12
type input "2400"
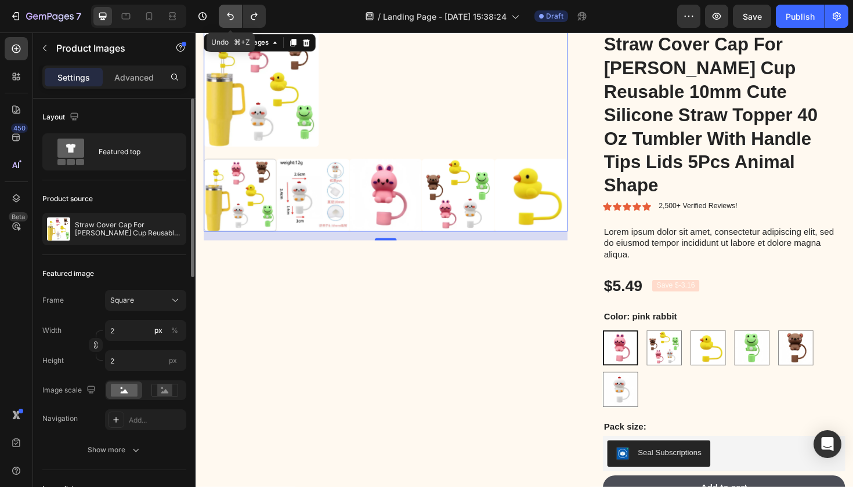
type input "2400"
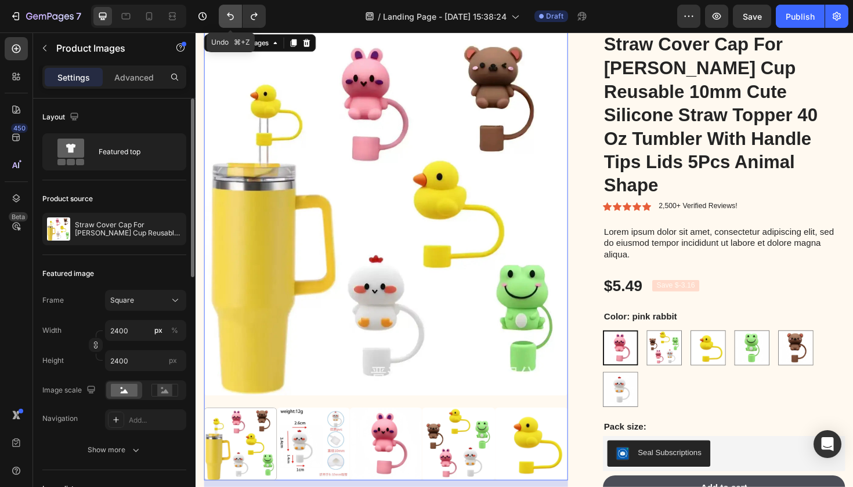
click at [225, 19] on icon "Undo/Redo" at bounding box center [231, 16] width 12 height 12
type input "2"
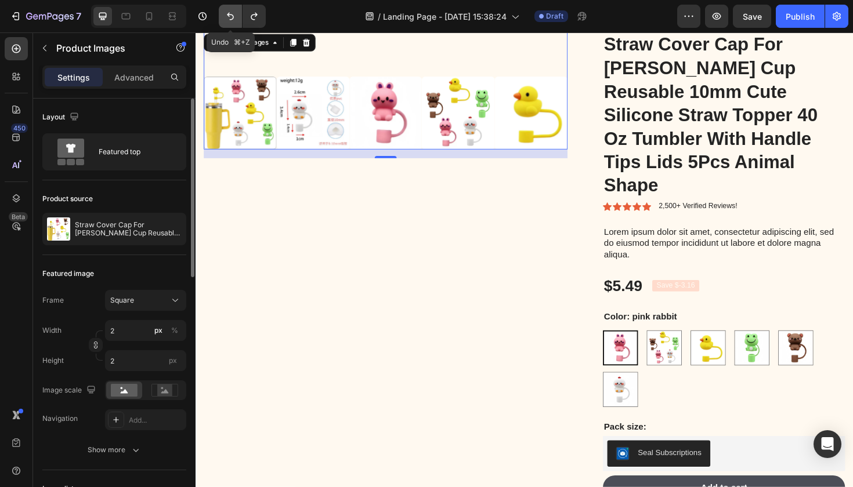
click at [225, 19] on icon "Undo/Redo" at bounding box center [231, 16] width 12 height 12
type input "1"
click at [225, 19] on icon "Undo/Redo" at bounding box center [231, 16] width 12 height 12
type input "1000"
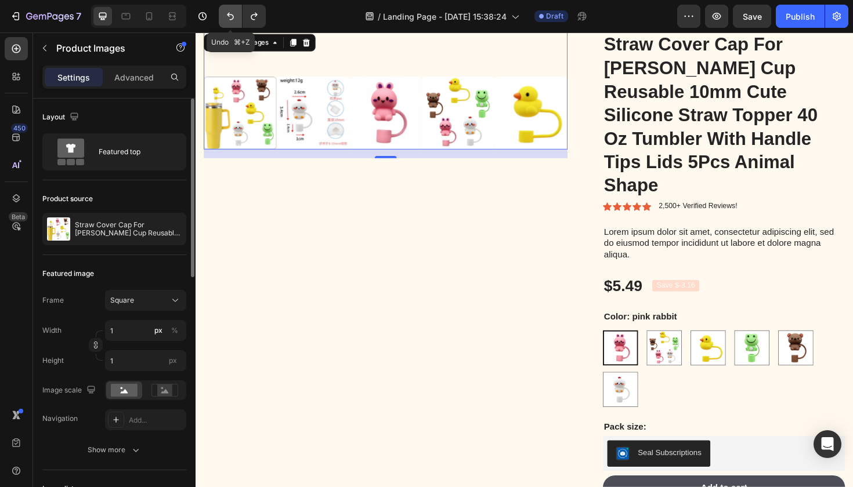
type input "1000"
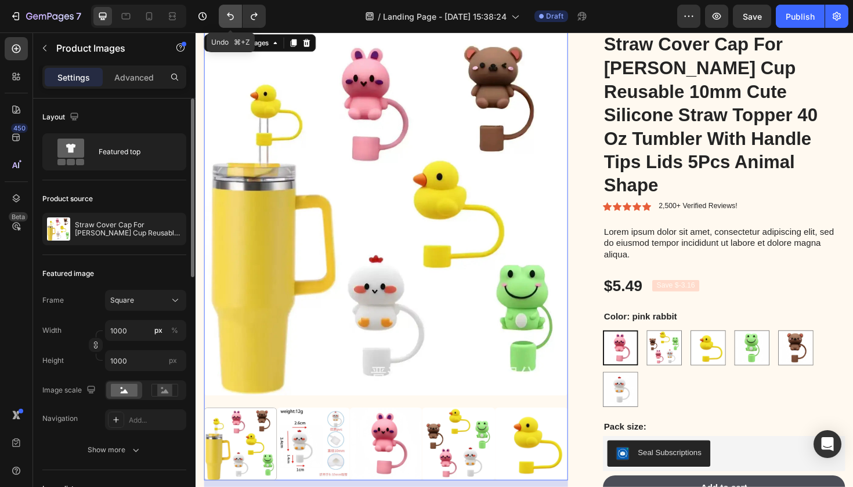
click at [225, 19] on icon "Undo/Redo" at bounding box center [231, 16] width 12 height 12
type input "100"
click at [225, 19] on icon "Undo/Redo" at bounding box center [231, 16] width 12 height 12
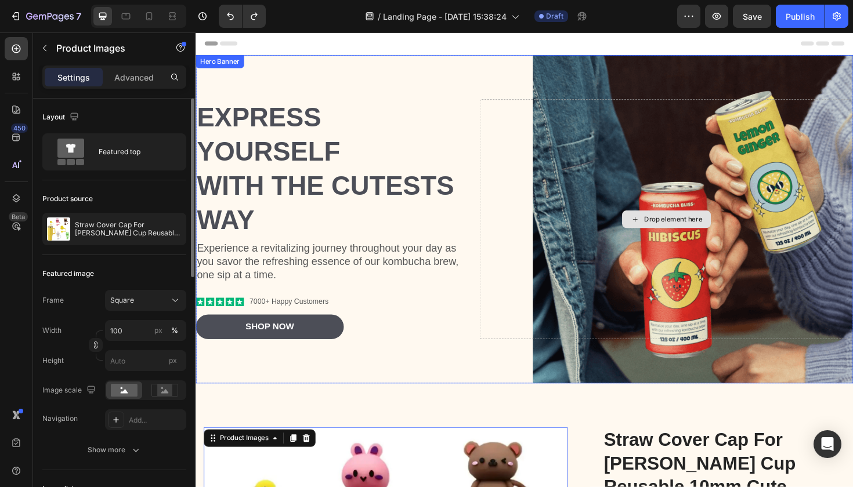
scroll to position [0, 0]
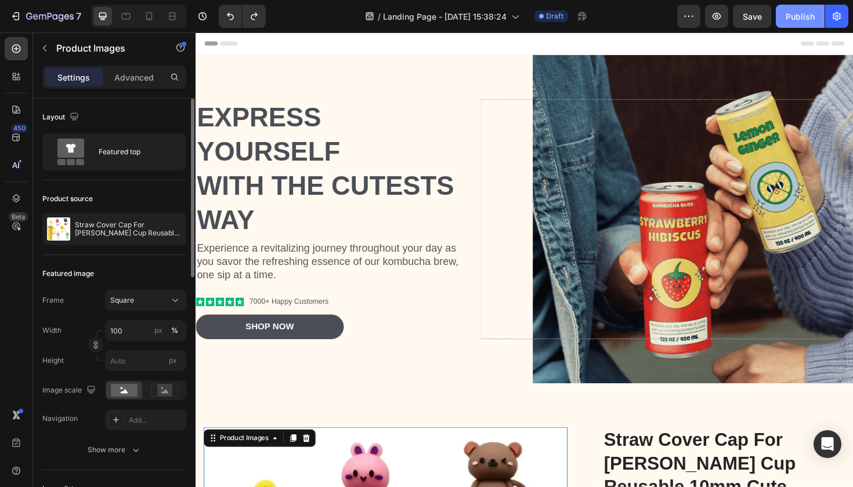
click at [786, 10] on button "Publish" at bounding box center [800, 16] width 49 height 23
